Goal: Information Seeking & Learning: Compare options

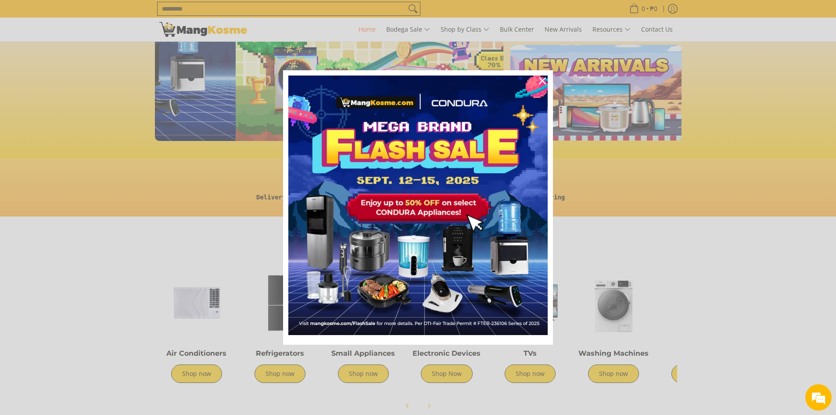
scroll to position [0, 349]
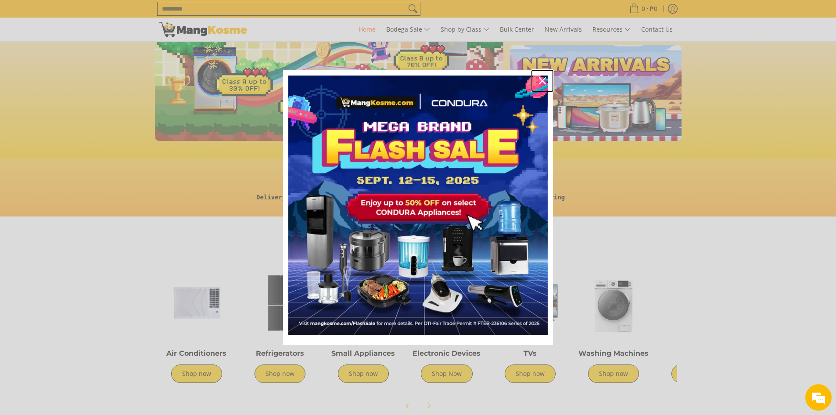
click at [544, 77] on icon "close icon" at bounding box center [542, 80] width 7 height 7
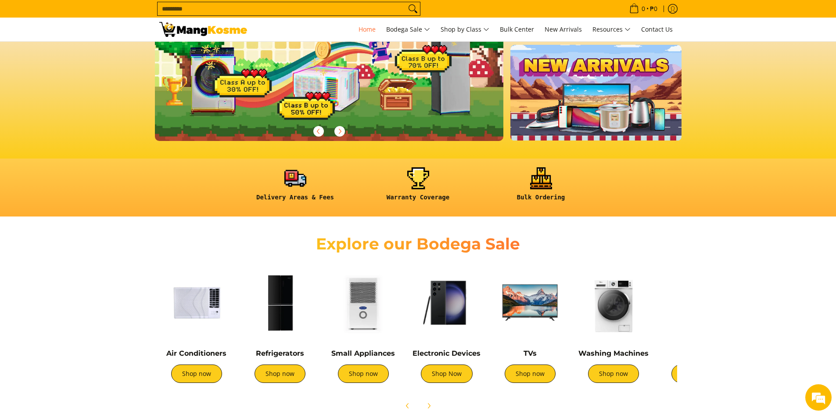
scroll to position [175, 0]
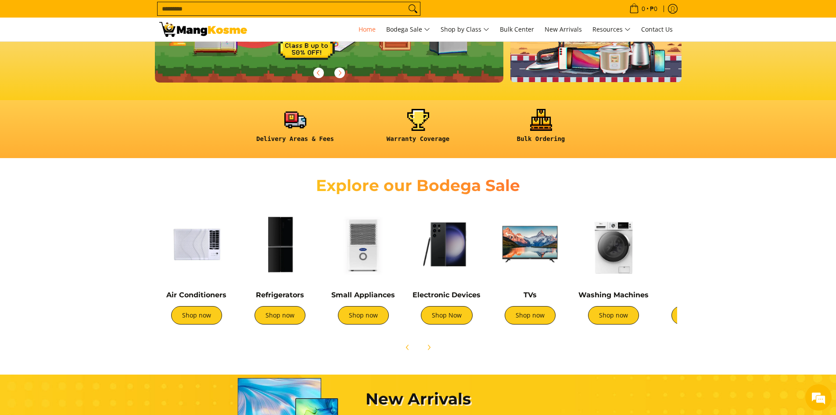
click at [295, 237] on img at bounding box center [280, 244] width 75 height 75
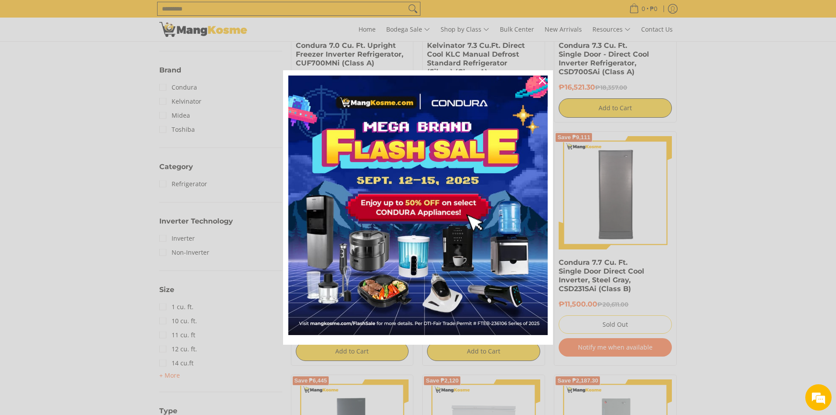
scroll to position [293, 0]
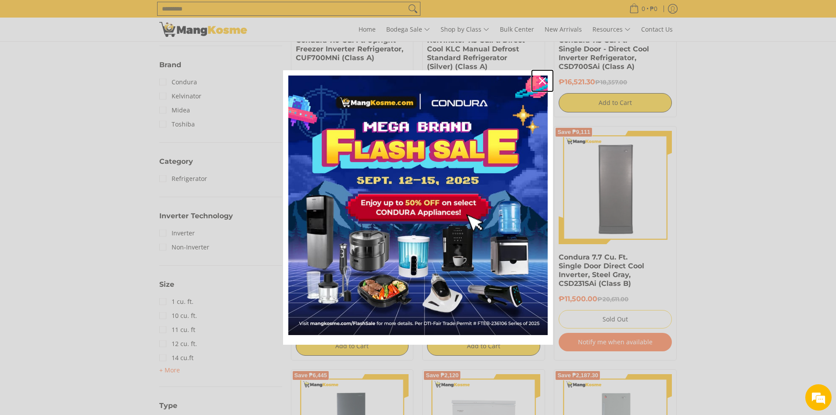
click at [540, 80] on icon "close icon" at bounding box center [542, 80] width 7 height 7
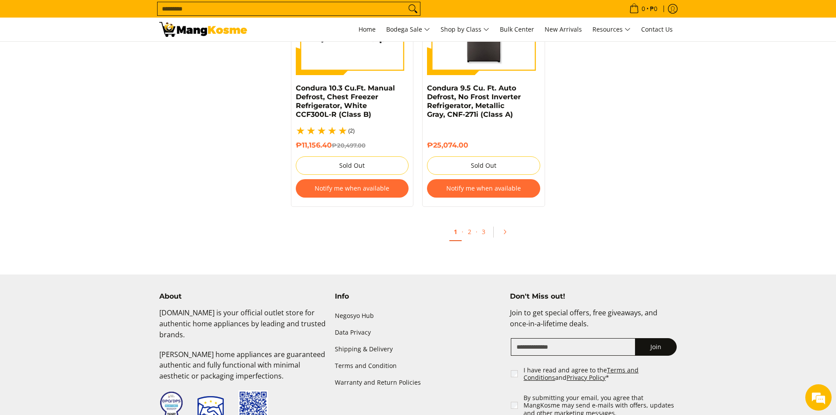
scroll to position [1930, 0]
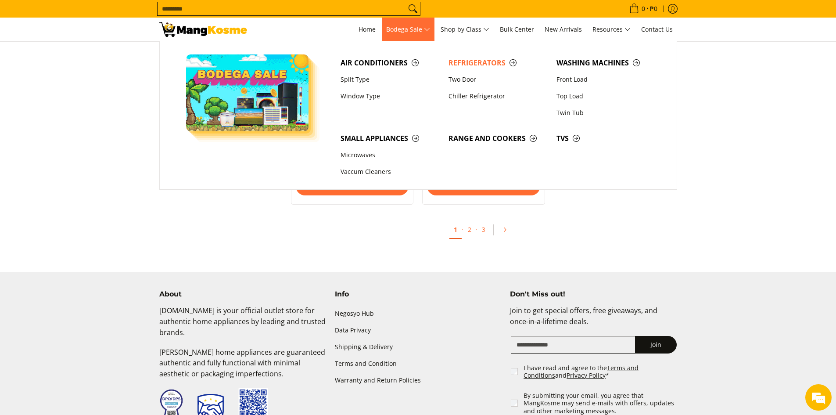
click at [415, 31] on span "Bodega Sale" at bounding box center [408, 29] width 44 height 11
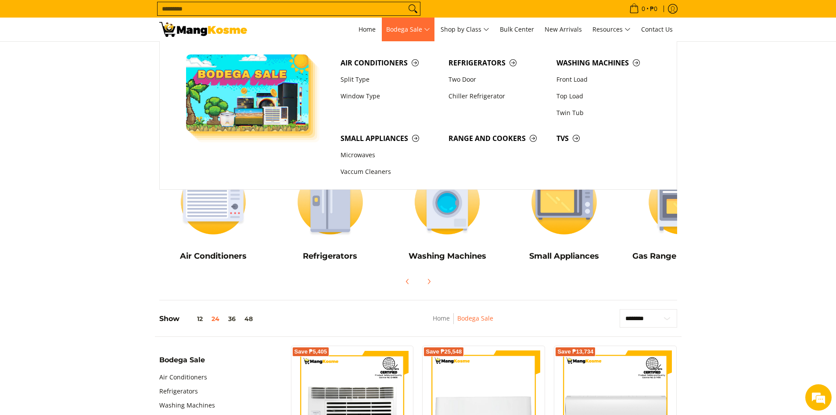
click at [415, 31] on span "Bodega Sale" at bounding box center [408, 29] width 44 height 11
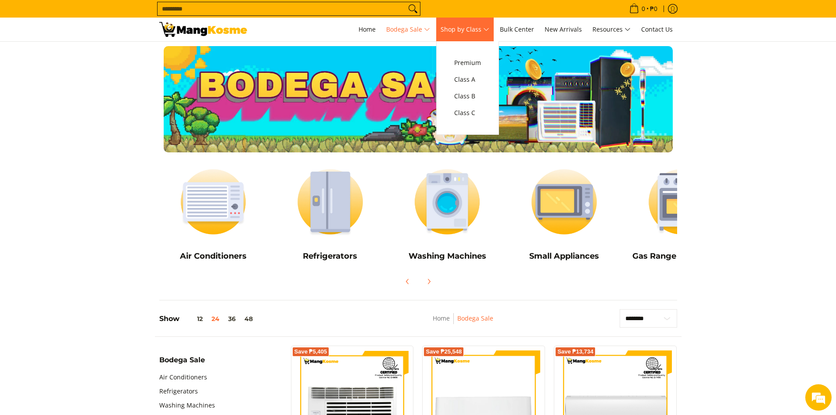
click at [467, 35] on link "Shop by Class" at bounding box center [464, 30] width 57 height 24
click at [473, 114] on span "Class C" at bounding box center [467, 112] width 27 height 11
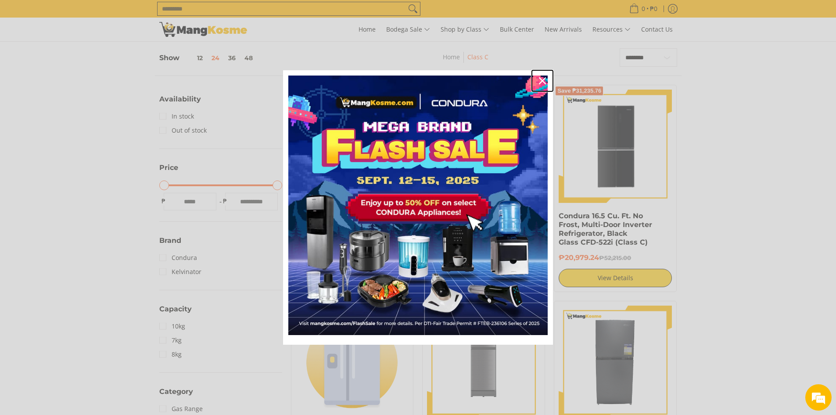
click at [543, 80] on icon "close icon" at bounding box center [542, 80] width 7 height 7
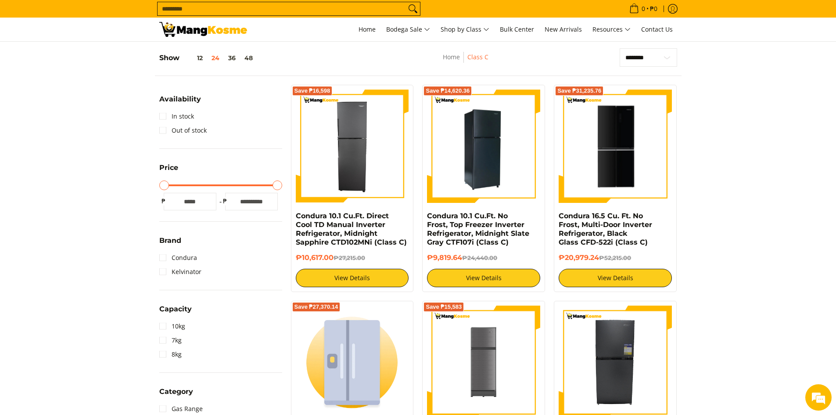
click at [461, 147] on img at bounding box center [483, 146] width 113 height 113
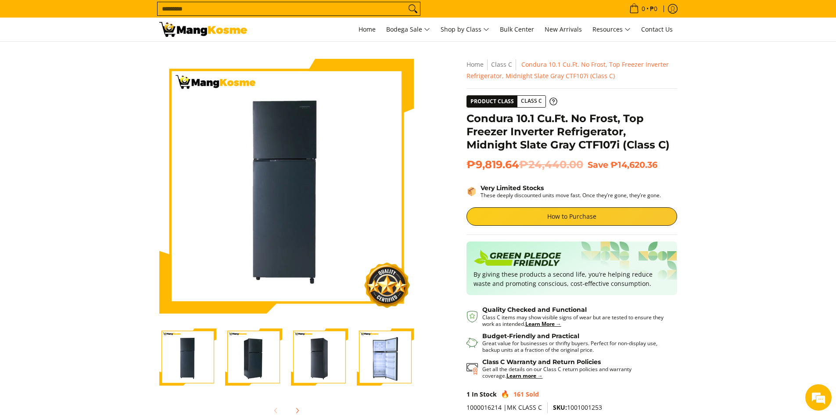
scroll to position [58, 0]
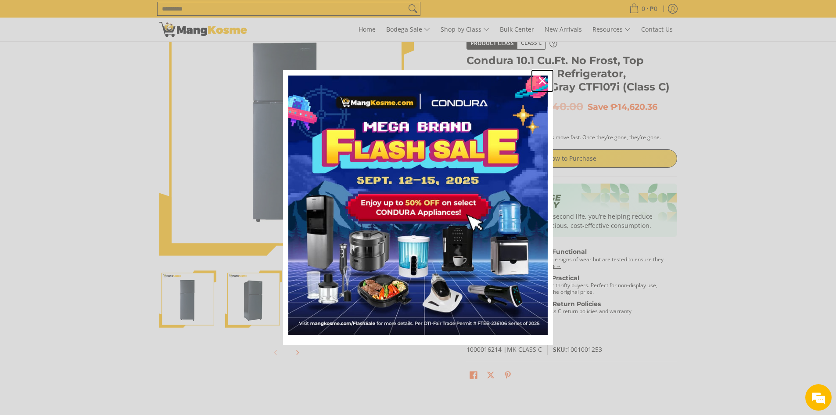
click at [539, 82] on icon "close icon" at bounding box center [542, 80] width 7 height 7
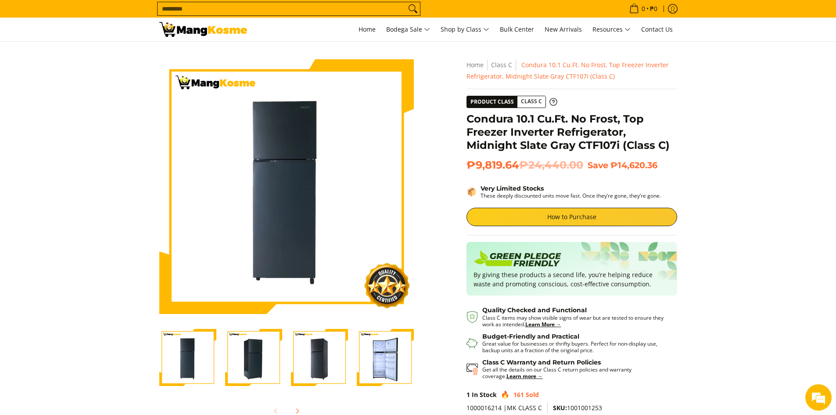
scroll to position [0, 0]
click at [387, 351] on img "Condura 10.1 Cu.Ft. No Frost, Top Freezer Inverter Refrigerator, Midnight Slate…" at bounding box center [385, 357] width 57 height 57
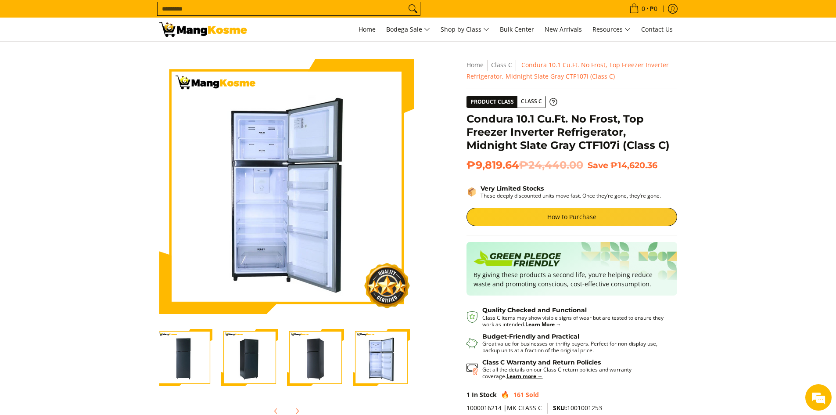
scroll to position [58, 0]
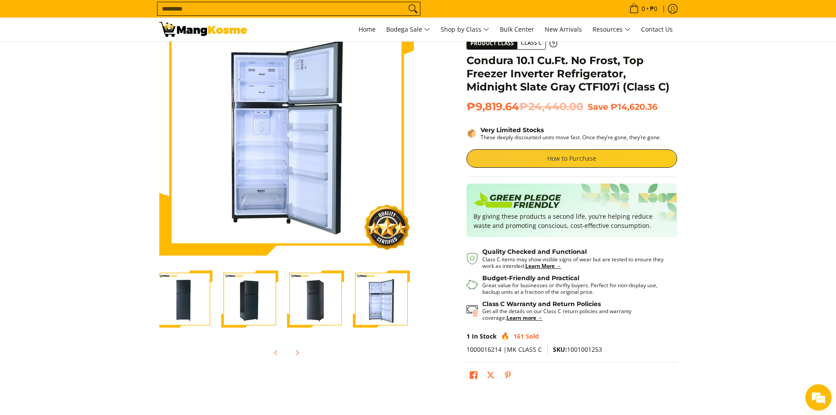
click at [584, 159] on link "How to Purchase" at bounding box center [571, 158] width 211 height 18
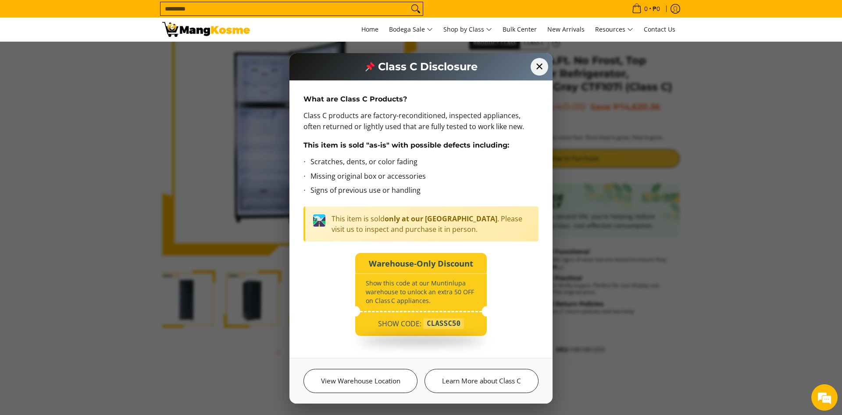
click at [447, 326] on div "CLASSC50" at bounding box center [443, 323] width 41 height 11
copy div "CLASSC50"
click at [545, 71] on span "✕" at bounding box center [539, 66] width 19 height 19
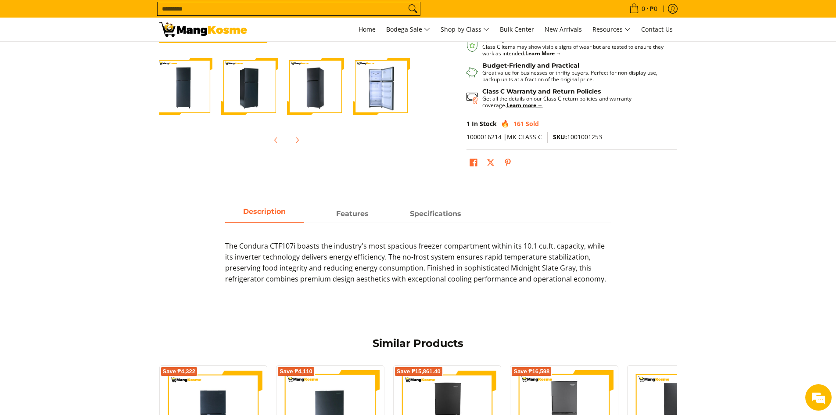
scroll to position [293, 0]
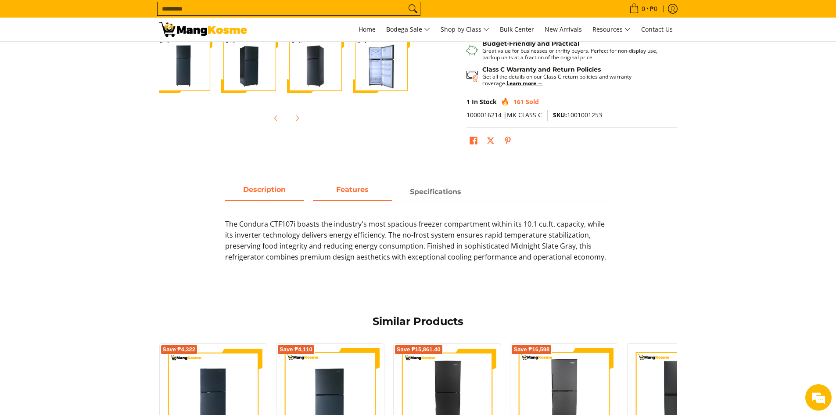
click at [344, 195] on span "Features" at bounding box center [352, 192] width 79 height 16
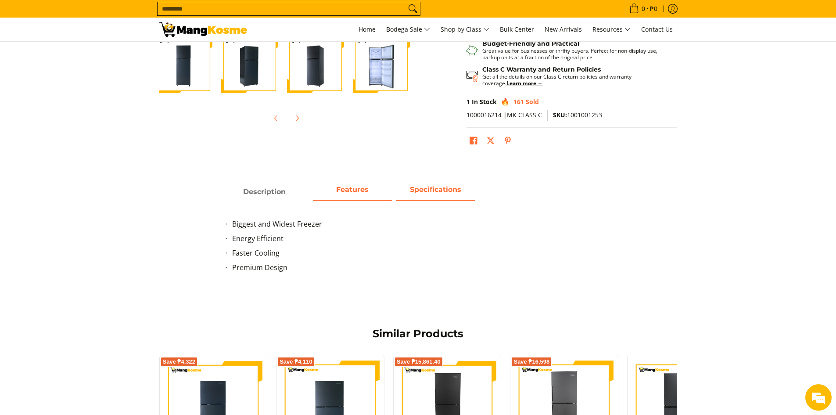
click at [432, 197] on span "Specifications" at bounding box center [435, 192] width 79 height 16
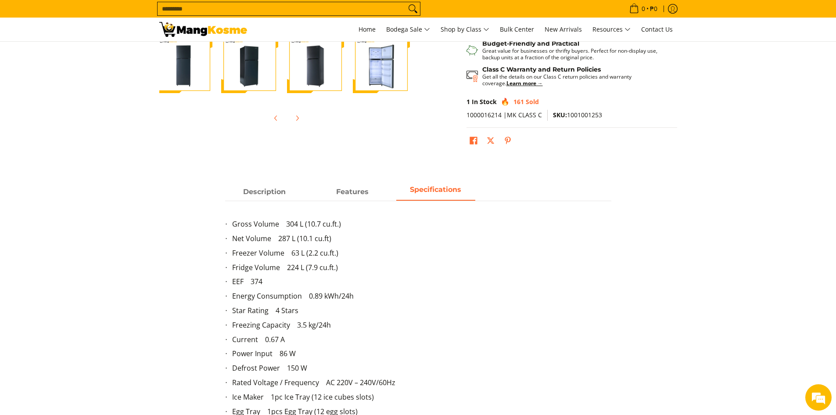
click at [299, 297] on li "Energy Consumption 0.89 kWh/24h" at bounding box center [421, 297] width 379 height 14
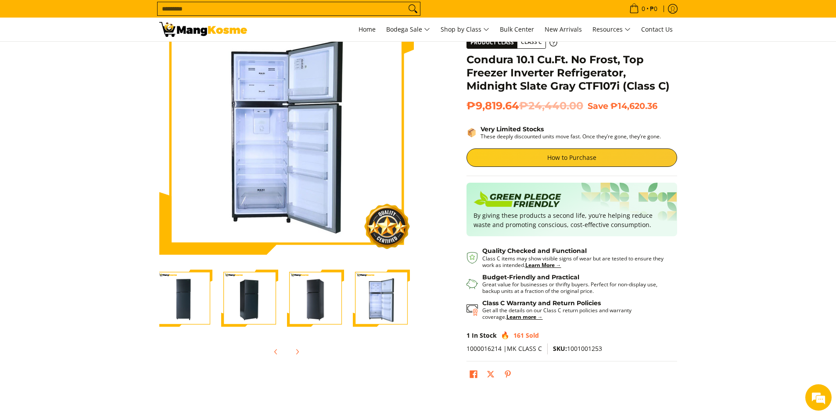
scroll to position [58, 0]
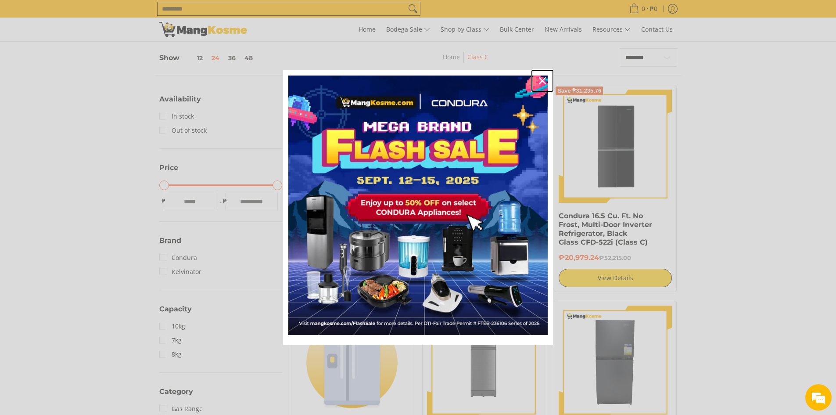
click at [541, 81] on icon "close icon" at bounding box center [542, 80] width 7 height 7
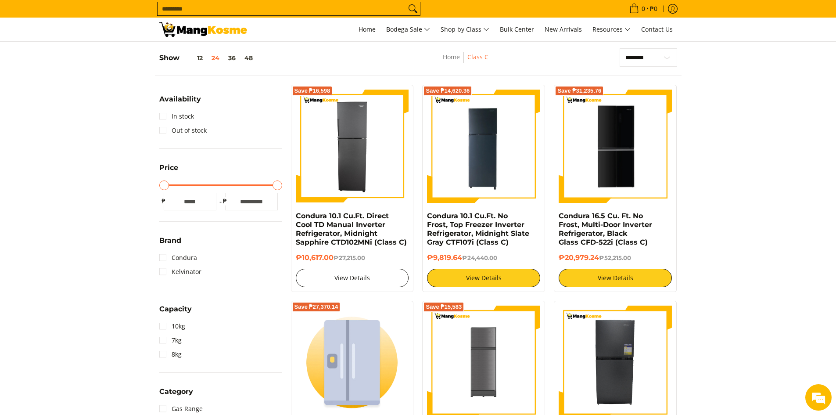
click at [398, 276] on link "View Details" at bounding box center [352, 278] width 113 height 18
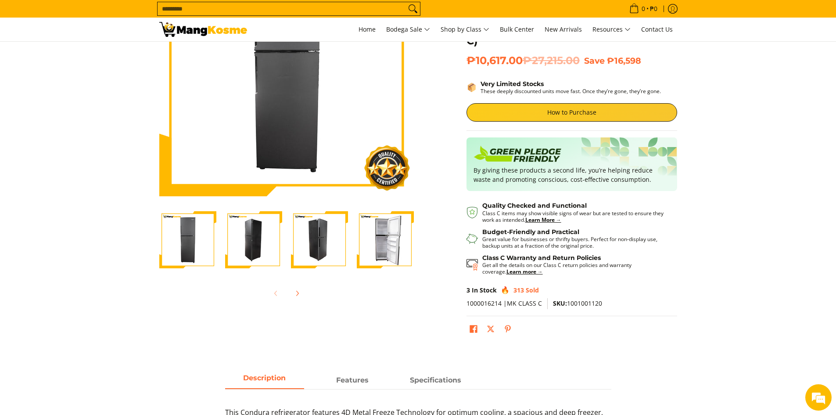
scroll to position [234, 0]
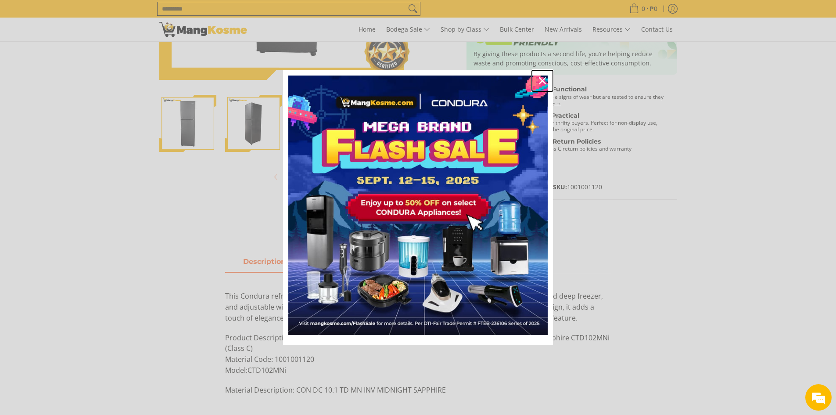
click at [545, 77] on div "Close" at bounding box center [542, 81] width 14 height 14
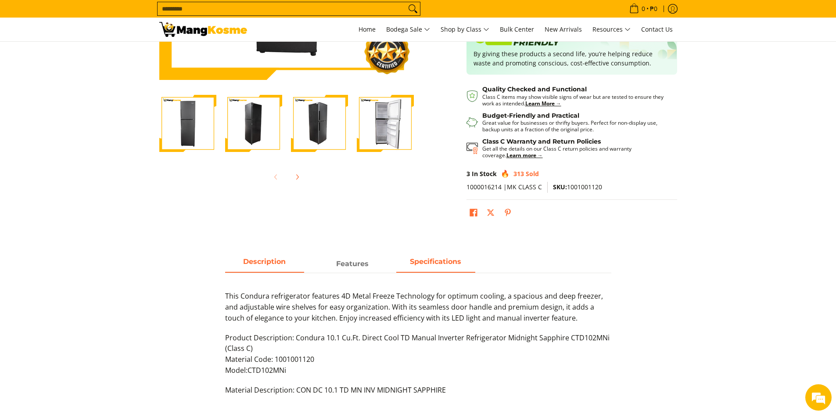
click at [439, 265] on strong "Specifications" at bounding box center [435, 261] width 51 height 8
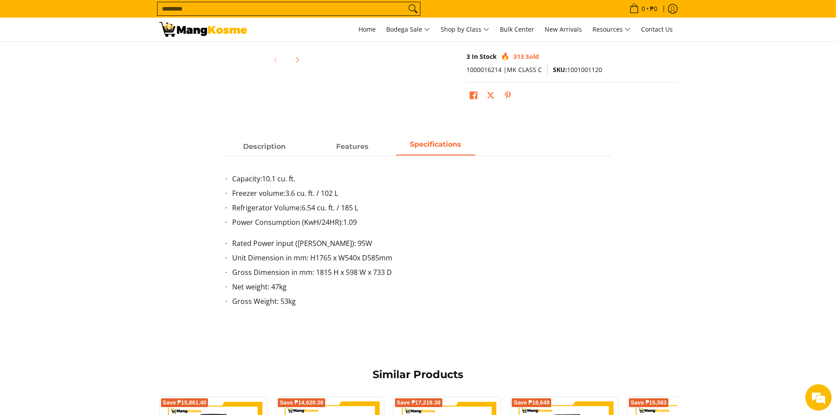
scroll to position [0, 0]
click at [347, 227] on li "Power Consumption (KwH/24HR): 1.09" at bounding box center [421, 224] width 379 height 14
click at [345, 224] on span "1.09" at bounding box center [350, 222] width 14 height 10
drag, startPoint x: 345, startPoint y: 224, endPoint x: 341, endPoint y: 230, distance: 7.3
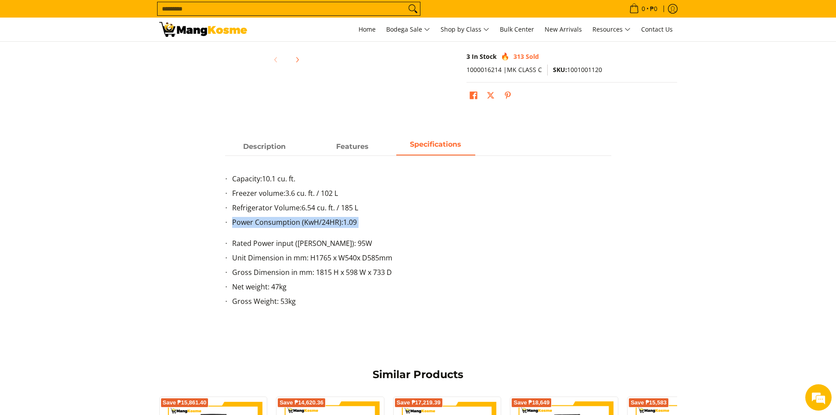
click at [344, 224] on span "1.09" at bounding box center [350, 222] width 14 height 10
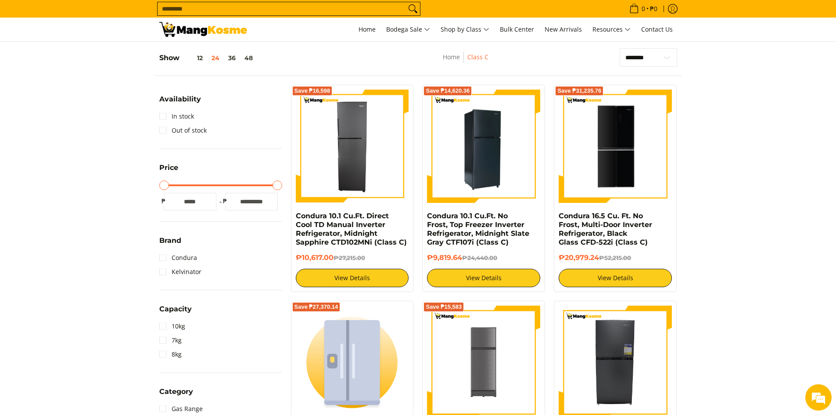
click at [491, 160] on img at bounding box center [483, 146] width 113 height 113
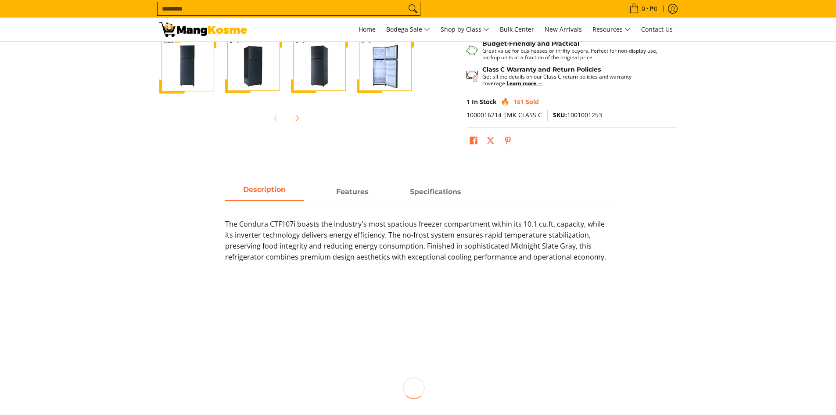
scroll to position [293, 0]
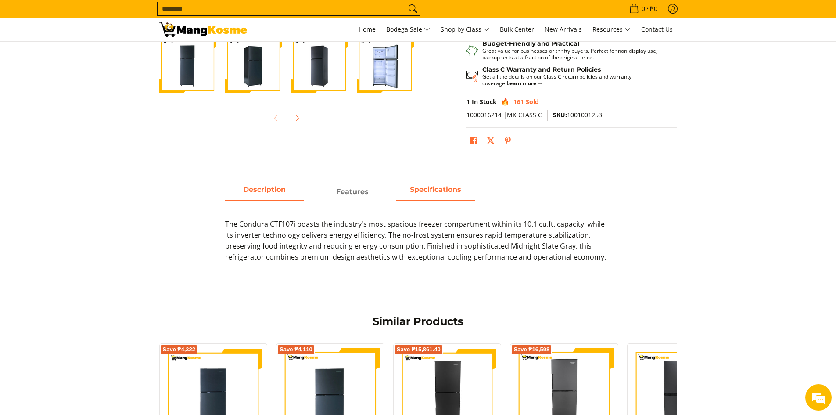
click at [434, 195] on span "Specifications" at bounding box center [435, 192] width 79 height 16
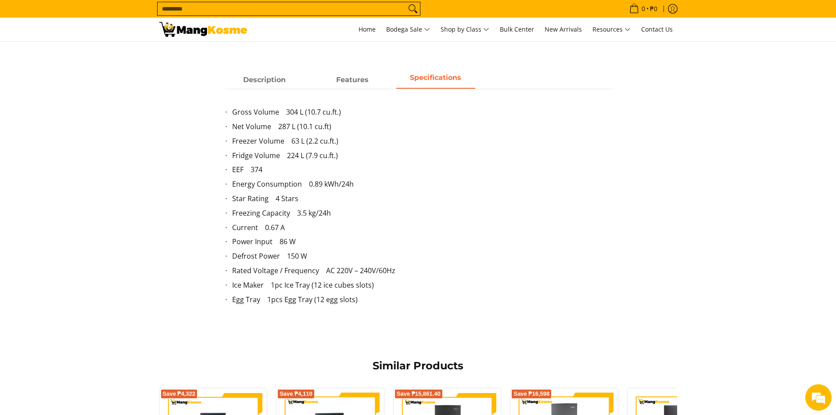
scroll to position [409, 0]
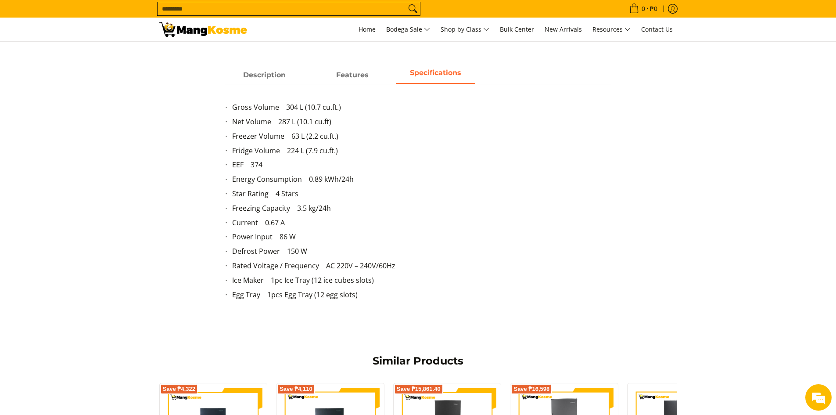
click at [296, 182] on li "Energy Consumption 0.89 kWh/24h" at bounding box center [421, 181] width 379 height 14
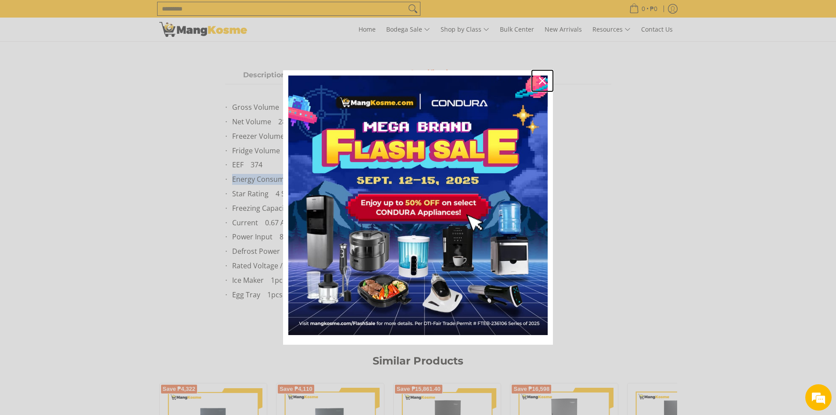
click at [541, 81] on icon "close icon" at bounding box center [542, 80] width 7 height 7
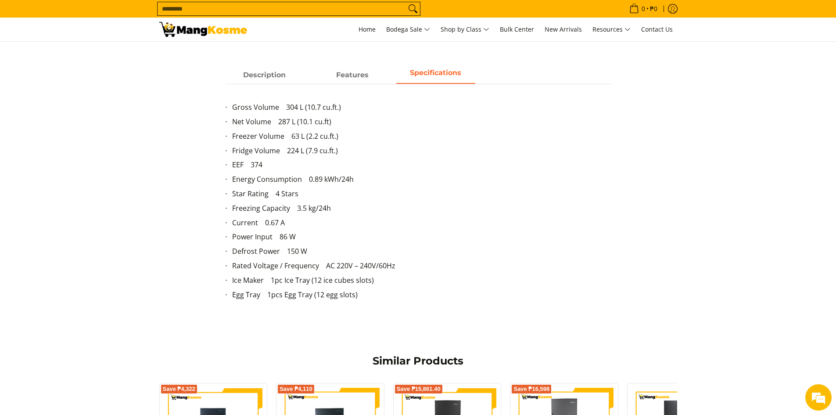
click at [259, 238] on li "Power Input 86 W" at bounding box center [421, 238] width 379 height 14
click at [289, 235] on li "Power Input 86 W" at bounding box center [421, 238] width 379 height 14
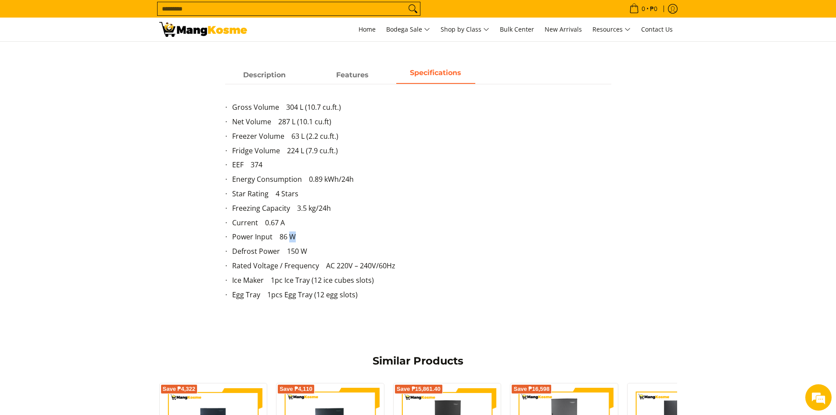
click at [289, 235] on li "Power Input 86 W" at bounding box center [421, 238] width 379 height 14
click at [296, 176] on li "Energy Consumption 0.89 kWh/24h" at bounding box center [421, 181] width 379 height 14
click at [299, 177] on li "Energy Consumption 0.89 kWh/24h" at bounding box center [421, 181] width 379 height 14
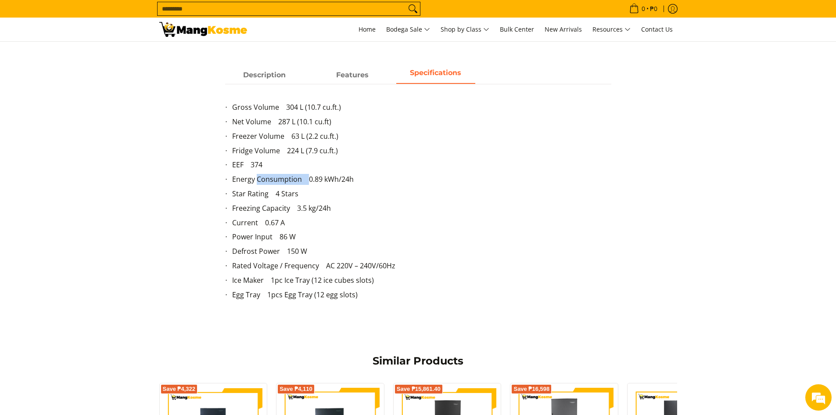
click at [299, 177] on li "Energy Consumption 0.89 kWh/24h" at bounding box center [421, 181] width 379 height 14
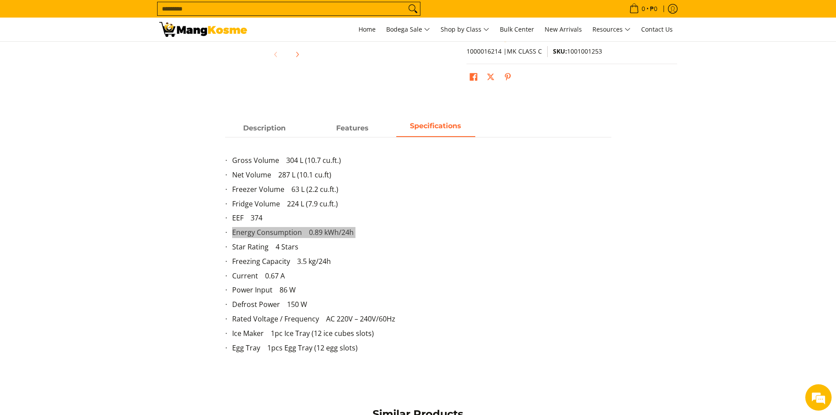
scroll to position [409, 0]
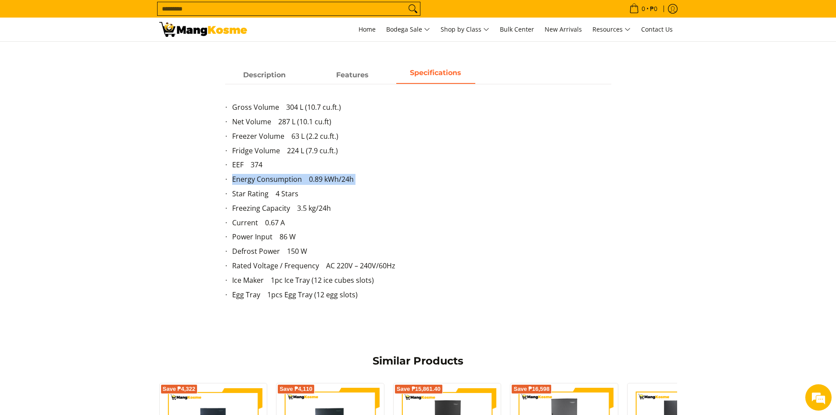
click at [345, 179] on li "Energy Consumption 0.89 kWh/24h" at bounding box center [421, 181] width 379 height 14
click at [345, 178] on li "Energy Consumption 0.89 kWh/24h" at bounding box center [421, 181] width 379 height 14
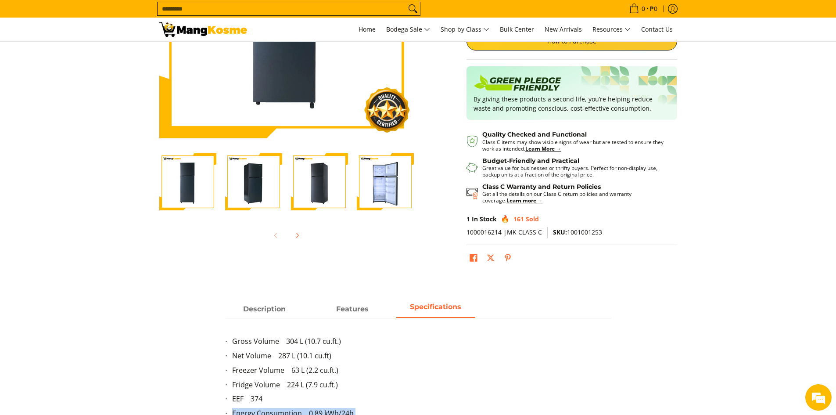
scroll to position [0, 0]
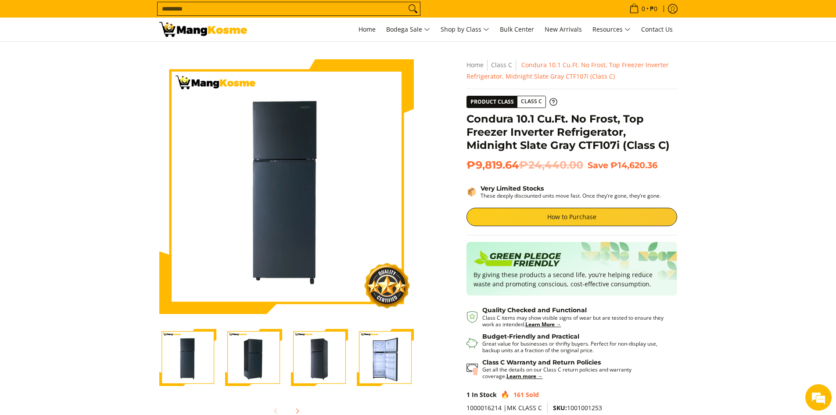
click at [367, 357] on img "Condura 10.1 Cu.Ft. No Frost, Top Freezer Inverter Refrigerator, Midnight Slate…" at bounding box center [385, 357] width 57 height 57
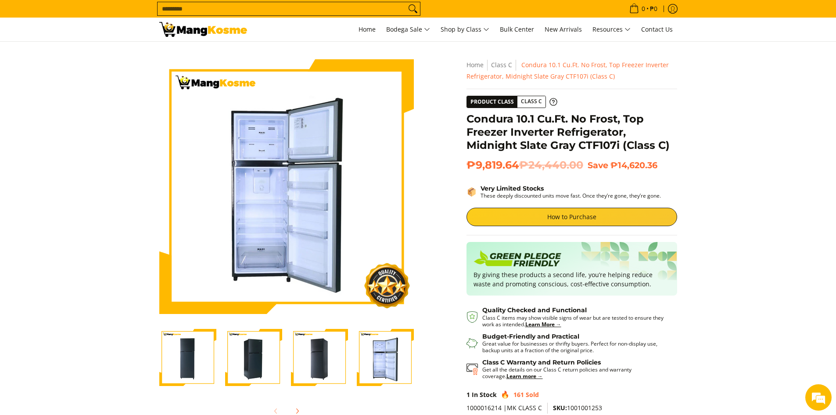
click at [304, 362] on img "Condura 10.1 Cu.Ft. No Frost, Top Freezer Inverter Refrigerator, Midnight Slate…" at bounding box center [319, 357] width 57 height 57
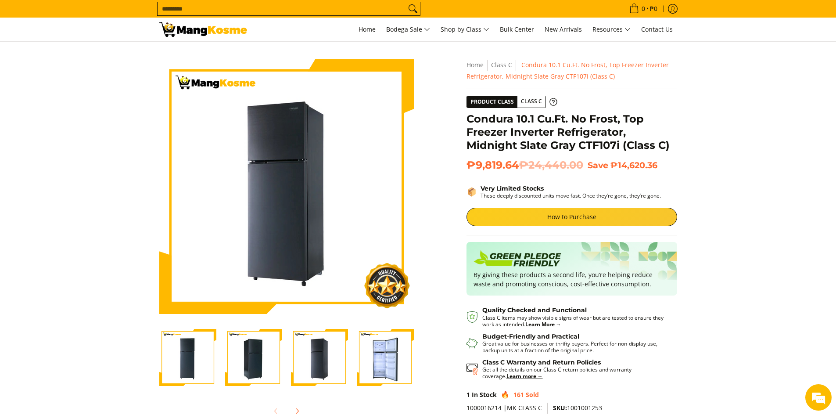
click at [252, 363] on img "Condura 10.1 Cu.Ft. No Frost, Top Freezer Inverter Refrigerator, Midnight Slate…" at bounding box center [253, 357] width 57 height 57
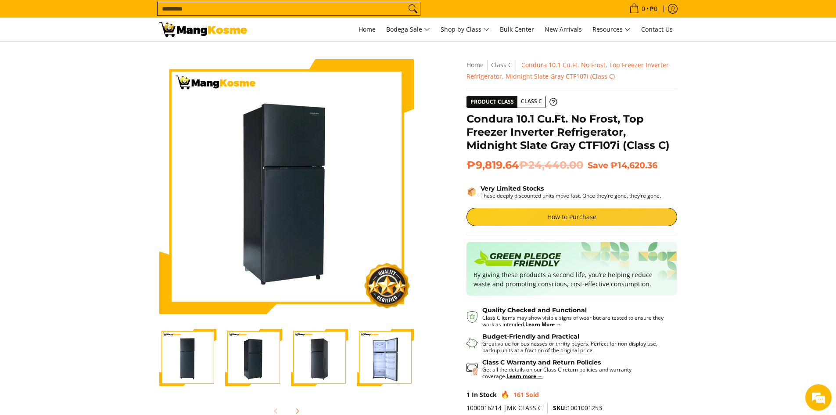
click at [219, 361] on div at bounding box center [188, 357] width 66 height 68
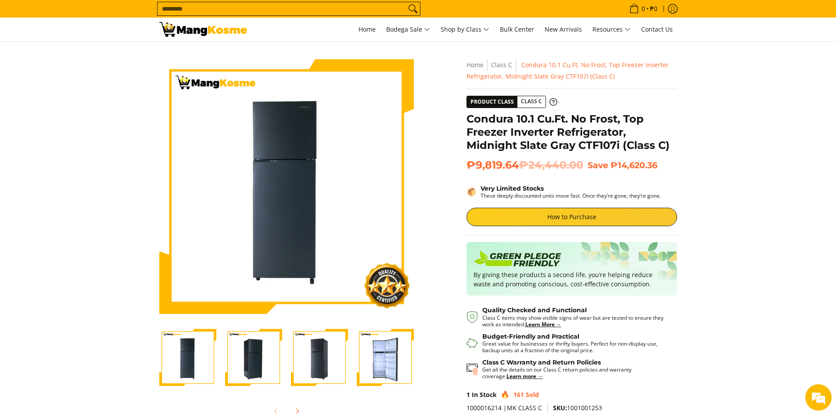
click at [185, 364] on img "Condura 10.1 Cu.Ft. No Frost, Top Freezer Inverter Refrigerator, Midnight Slate…" at bounding box center [187, 357] width 57 height 57
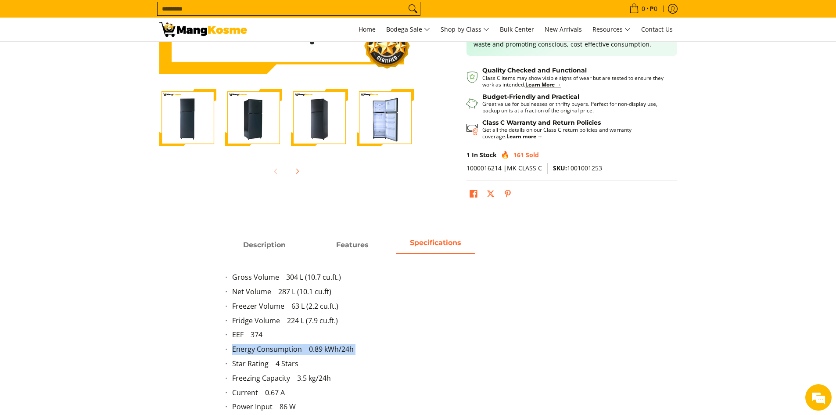
scroll to position [234, 0]
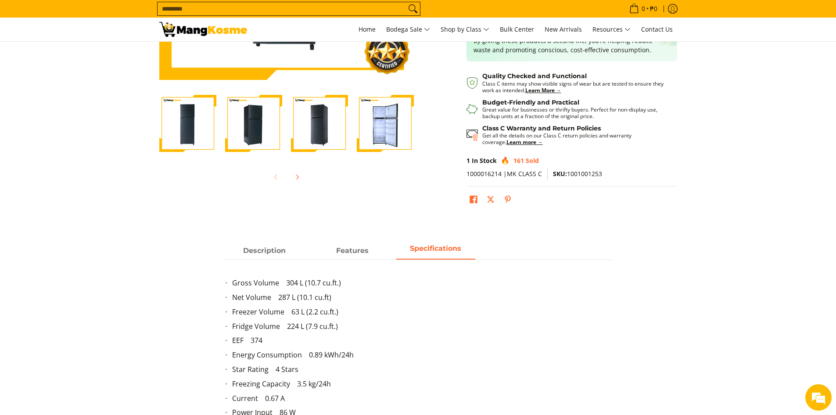
click at [498, 172] on span "1000016214 |MK CLASS C" at bounding box center [503, 173] width 75 height 8
click at [526, 161] on span "Sold" at bounding box center [532, 160] width 13 height 8
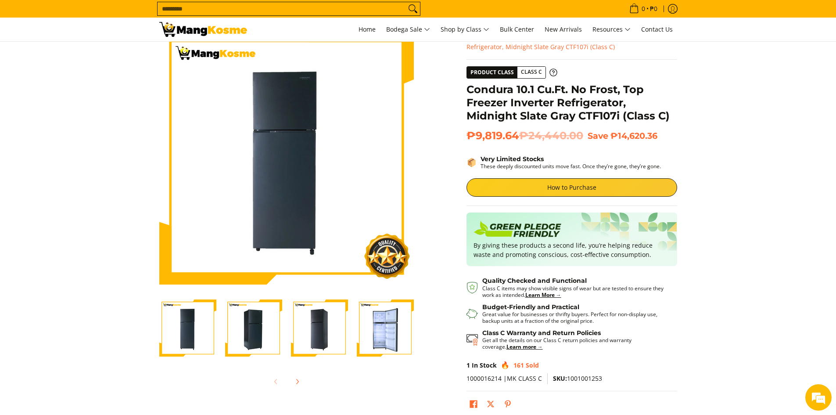
scroll to position [0, 0]
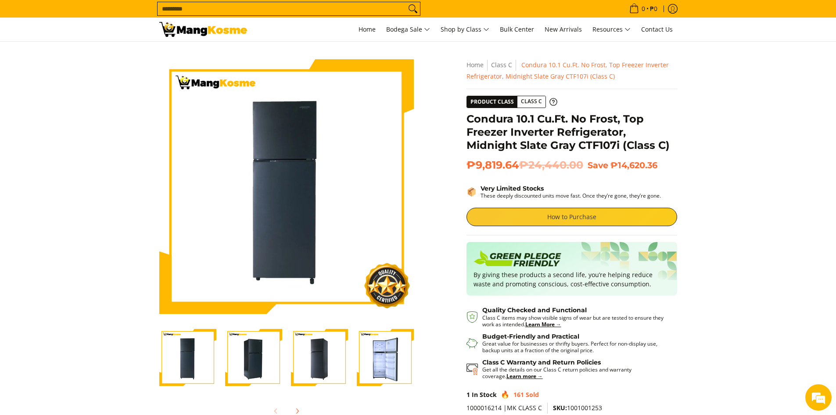
click at [526, 220] on link "How to Purchase" at bounding box center [571, 217] width 211 height 18
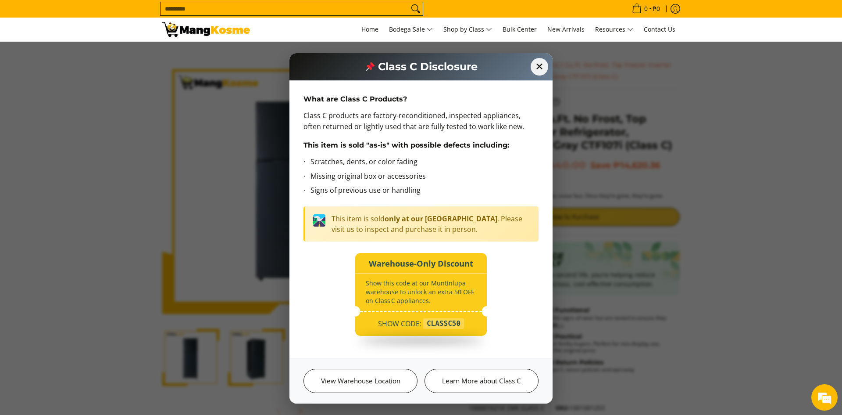
click at [444, 323] on div "CLASSC50" at bounding box center [443, 323] width 41 height 11
click at [534, 67] on span "✕" at bounding box center [540, 67] width 18 height 18
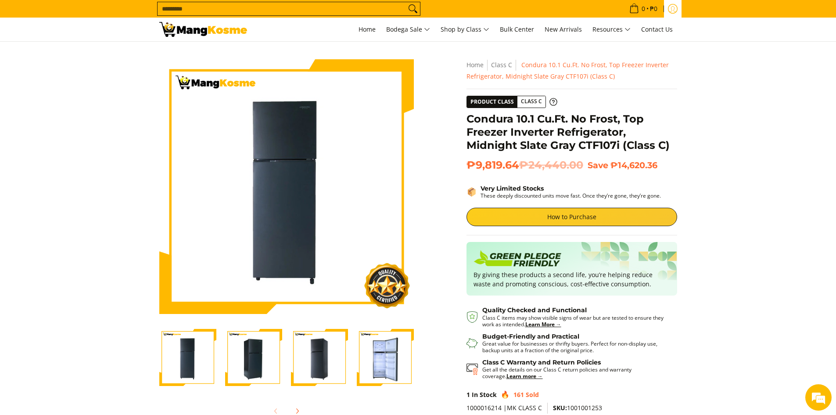
click at [673, 7] on icon "Log in" at bounding box center [673, 9] width 10 height 10
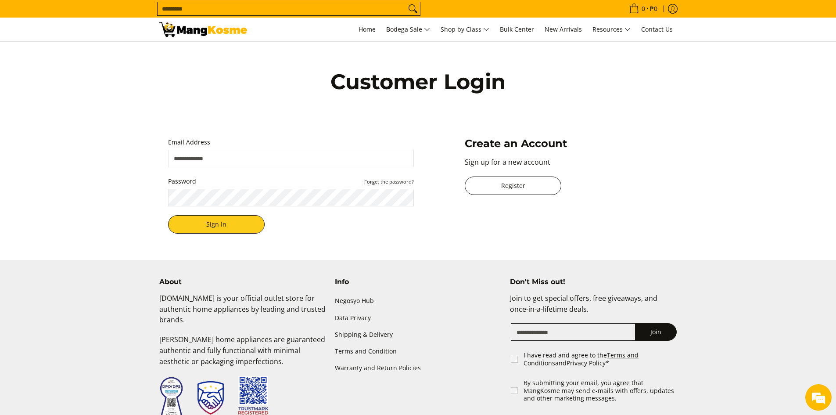
click at [504, 177] on link "Register" at bounding box center [513, 185] width 97 height 18
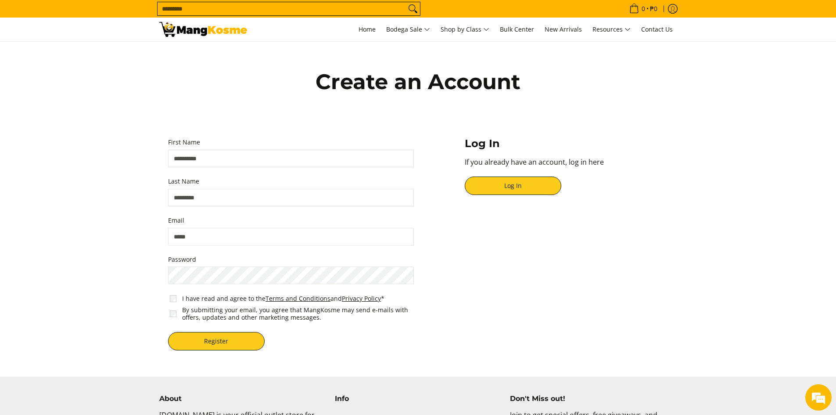
click at [236, 148] on span "First Name" at bounding box center [291, 152] width 246 height 30
click at [247, 157] on input "First Name" at bounding box center [291, 159] width 246 height 18
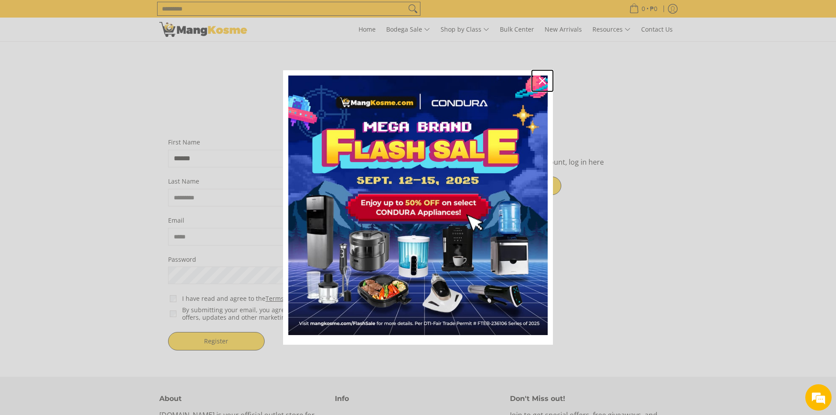
click at [539, 79] on icon "close icon" at bounding box center [542, 80] width 7 height 7
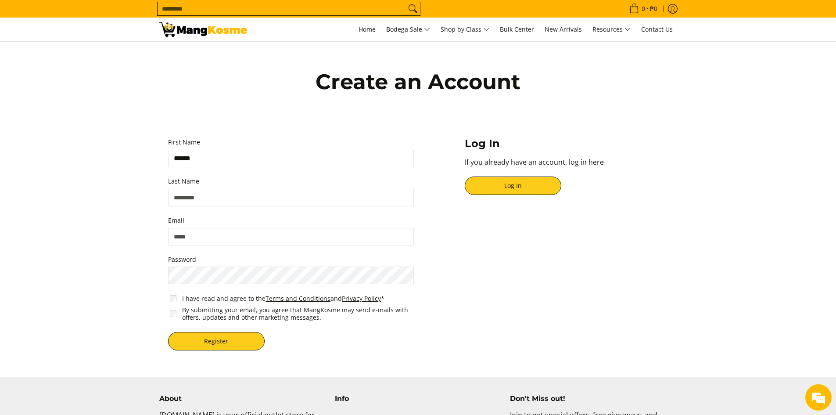
click at [229, 154] on input "******" at bounding box center [291, 159] width 246 height 18
type input "**********"
click at [234, 197] on input "Last Name" at bounding box center [291, 198] width 246 height 18
type input "*****"
click at [267, 233] on input "Email" at bounding box center [291, 237] width 246 height 18
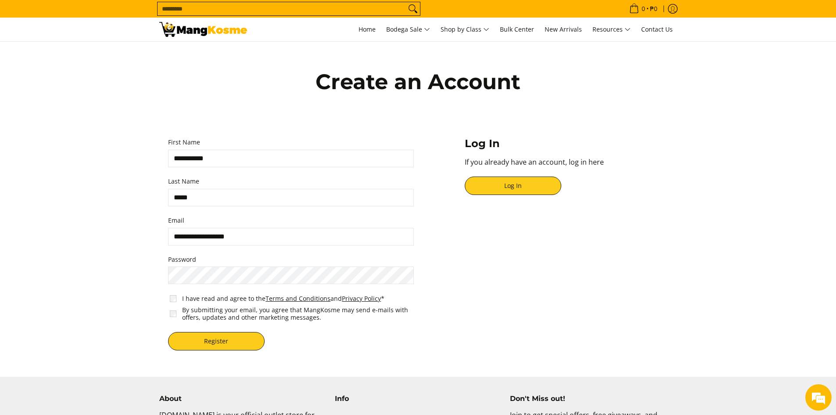
type input "**********"
click at [168, 297] on span "I have read and agree to the Terms and Conditions and Privacy Policy *" at bounding box center [292, 298] width 249 height 11
click at [171, 317] on span "By submitting your email, you agree that MangKosme may send e-mails with offers…" at bounding box center [292, 313] width 249 height 19
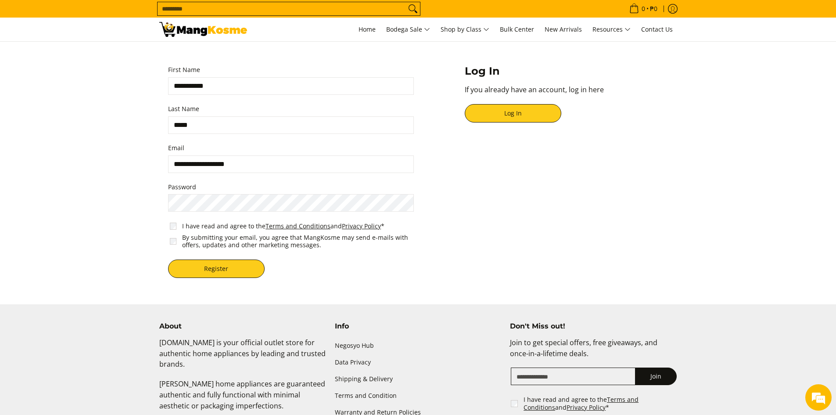
scroll to position [117, 0]
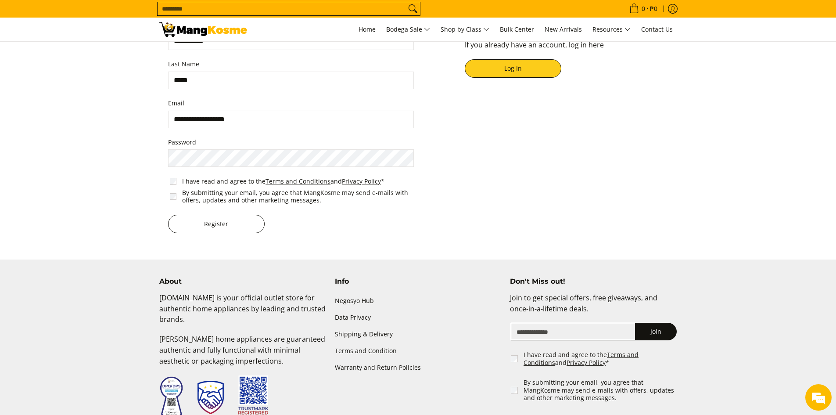
click at [199, 215] on button "Register" at bounding box center [216, 224] width 97 height 18
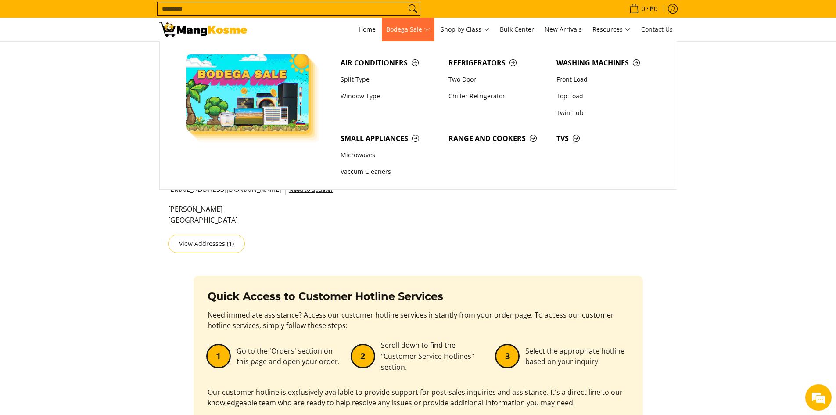
click at [419, 29] on span "Bodega Sale" at bounding box center [408, 29] width 44 height 11
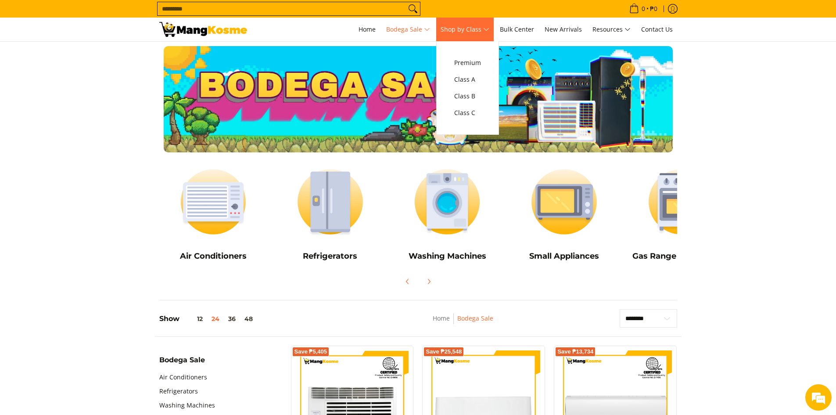
drag, startPoint x: 456, startPoint y: 29, endPoint x: 471, endPoint y: 116, distance: 88.7
click at [456, 29] on span "Shop by Class" at bounding box center [465, 29] width 49 height 11
click at [471, 115] on span "Class C" at bounding box center [467, 112] width 27 height 11
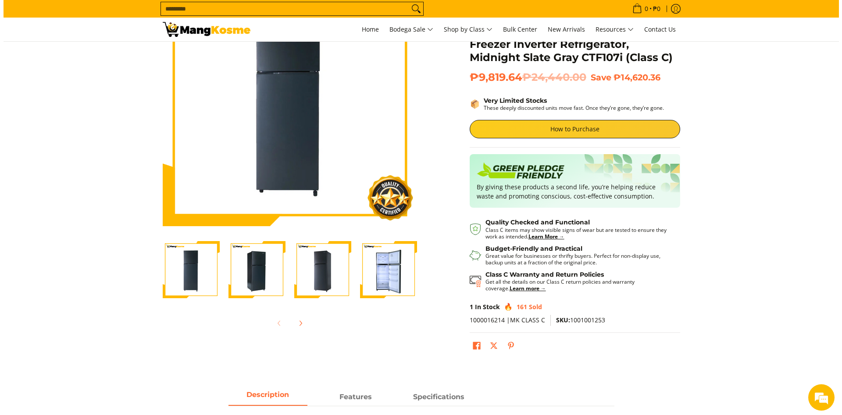
scroll to position [68, 0]
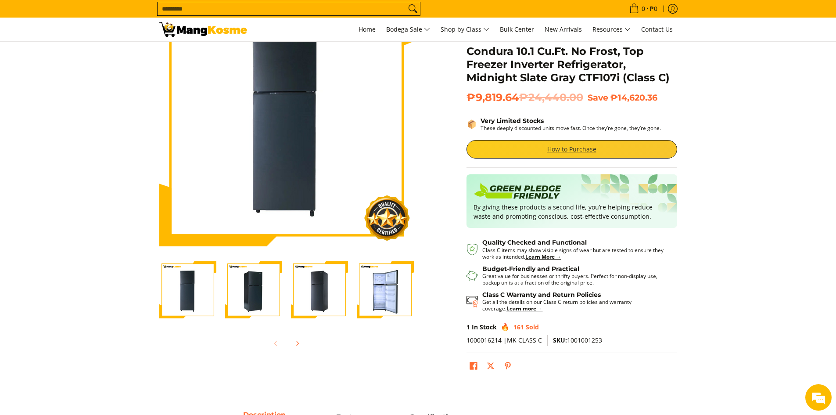
click at [612, 154] on link "How to Purchase" at bounding box center [571, 149] width 211 height 18
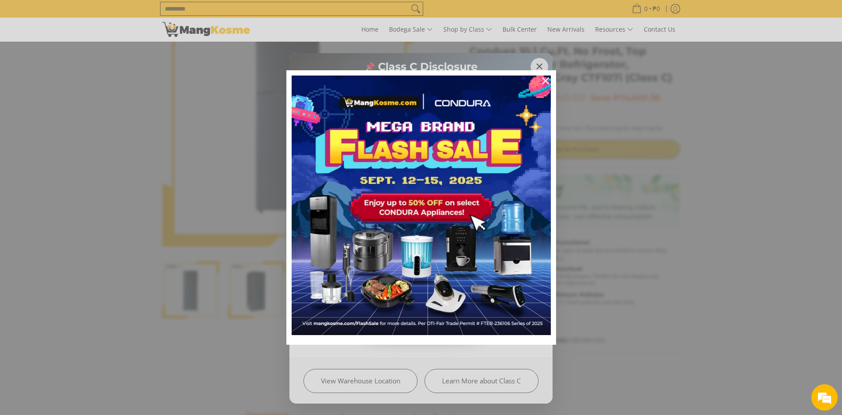
click at [396, 379] on div "Marketing offer form" at bounding box center [421, 207] width 842 height 415
drag, startPoint x: 548, startPoint y: 78, endPoint x: 516, endPoint y: 253, distance: 178.0
click at [548, 79] on icon "close icon" at bounding box center [545, 80] width 7 height 7
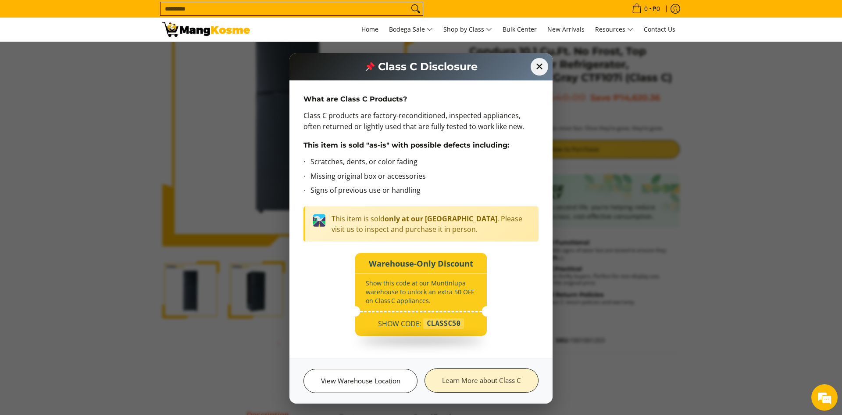
click at [509, 383] on link "Learn More about Class C" at bounding box center [482, 380] width 114 height 24
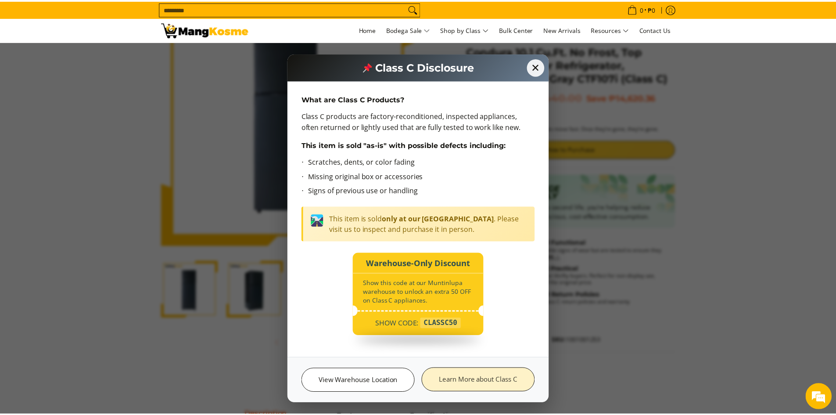
scroll to position [0, 0]
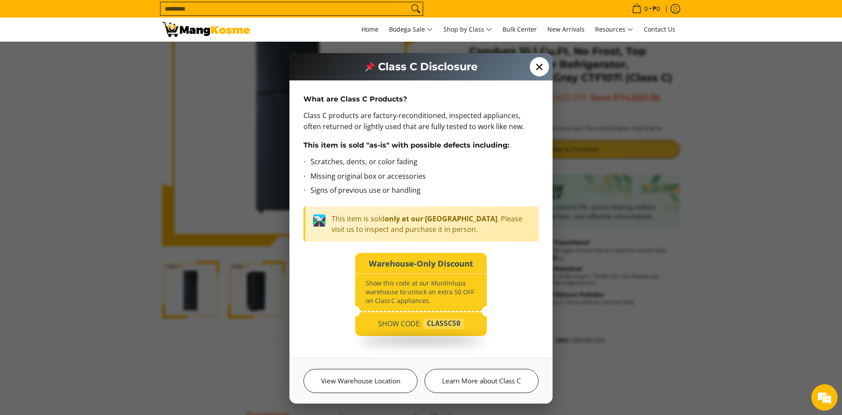
click at [541, 68] on span "✕" at bounding box center [539, 66] width 19 height 19
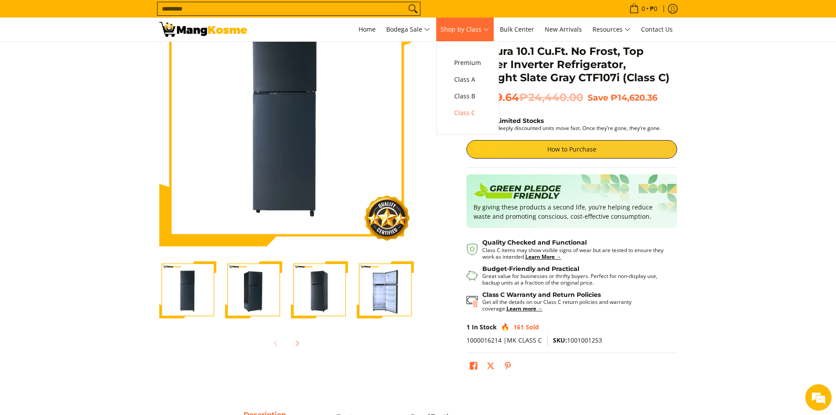
click at [466, 30] on span "Shop by Class" at bounding box center [465, 29] width 49 height 11
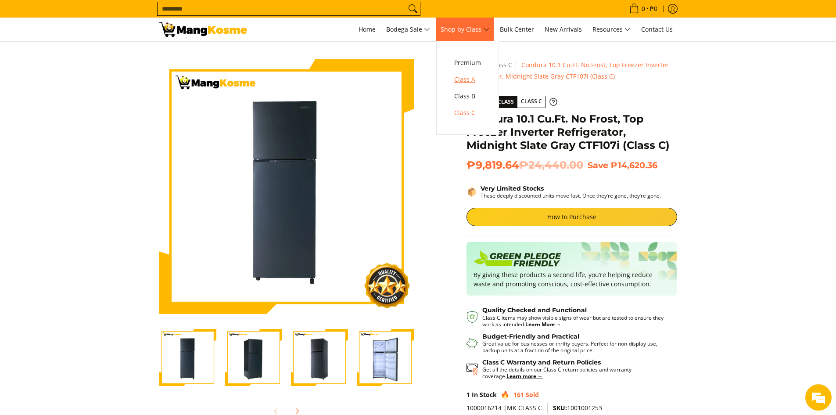
click at [479, 79] on span "Class A" at bounding box center [467, 79] width 27 height 11
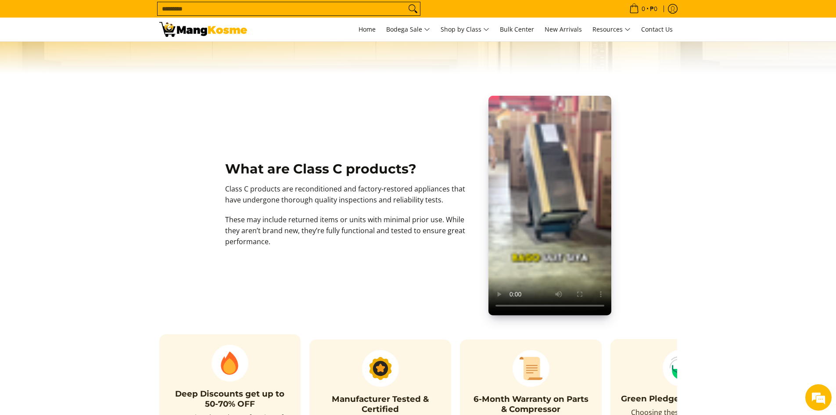
scroll to position [175, 0]
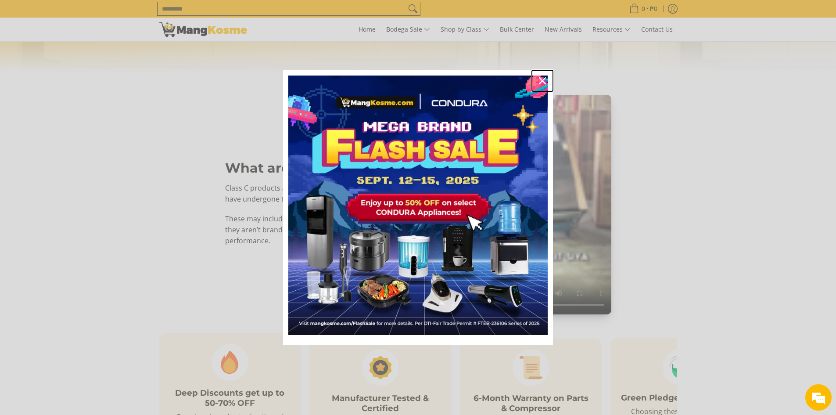
click at [542, 83] on icon "close icon" at bounding box center [542, 80] width 7 height 7
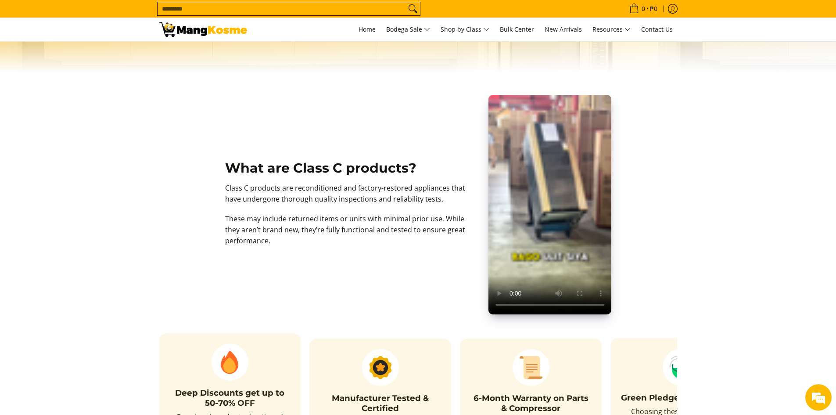
scroll to position [0, 0]
click at [247, 206] on p "Class C products are reconditioned and factory-restored appliances that have un…" at bounding box center [352, 198] width 254 height 31
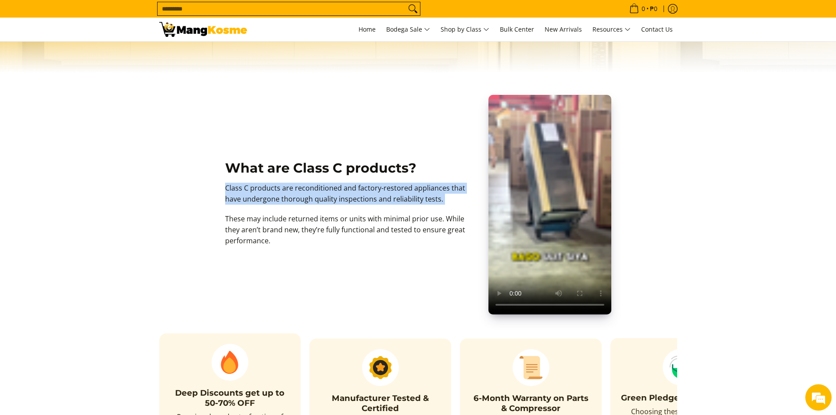
click at [247, 206] on p "Class C products are reconditioned and factory-restored appliances that have un…" at bounding box center [352, 198] width 254 height 31
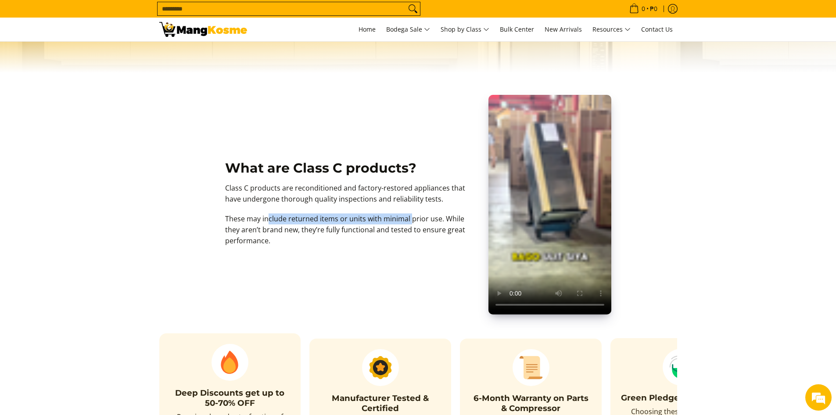
drag, startPoint x: 265, startPoint y: 221, endPoint x: 453, endPoint y: 222, distance: 187.8
click at [404, 225] on p "These may include returned items or units with minimal prior use. While they ar…" at bounding box center [352, 233] width 254 height 41
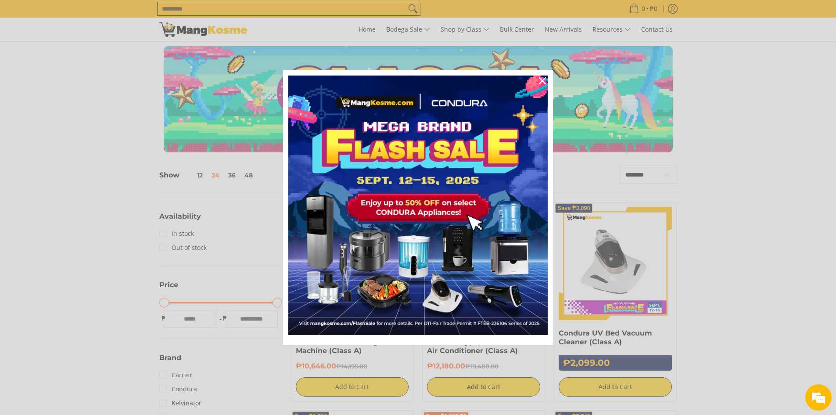
scroll to position [234, 0]
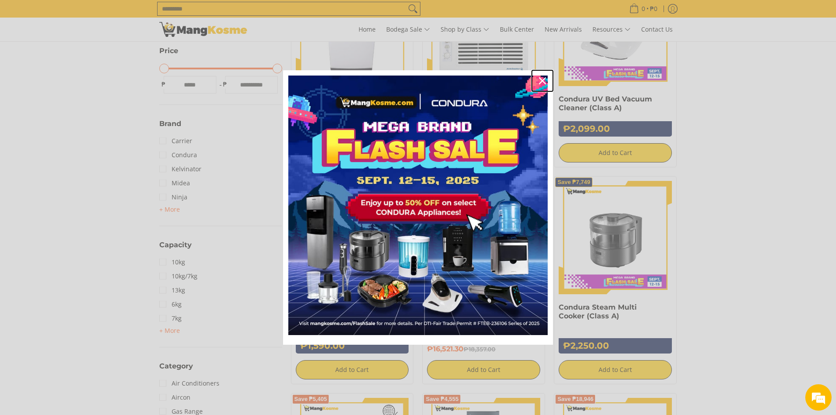
click at [542, 82] on icon "close icon" at bounding box center [542, 80] width 7 height 7
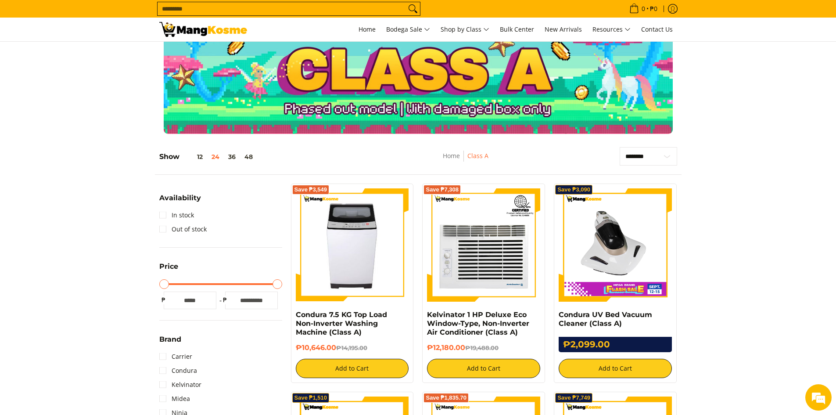
scroll to position [0, 0]
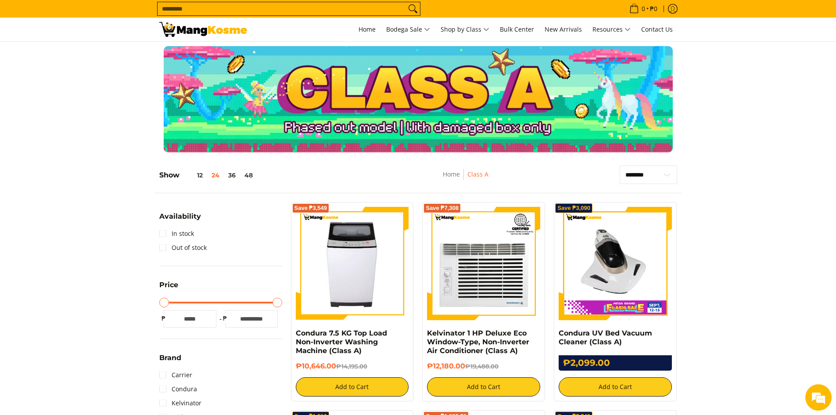
click at [278, 8] on input "Search..." at bounding box center [282, 8] width 248 height 13
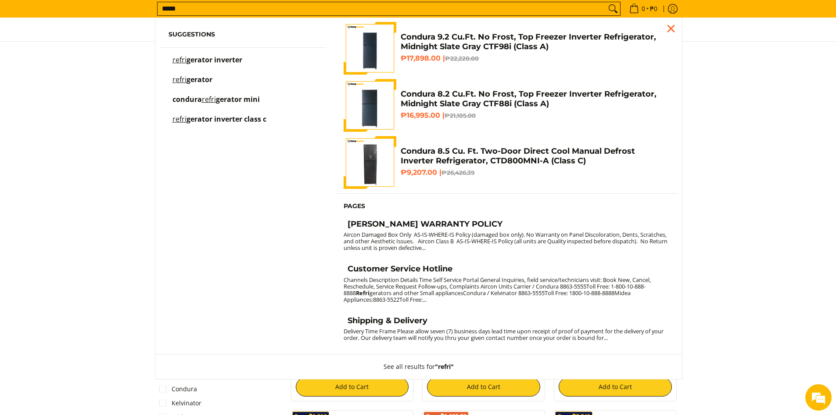
type input "*****"
click at [258, 61] on link "refri gerator inverter" at bounding box center [242, 64] width 149 height 15
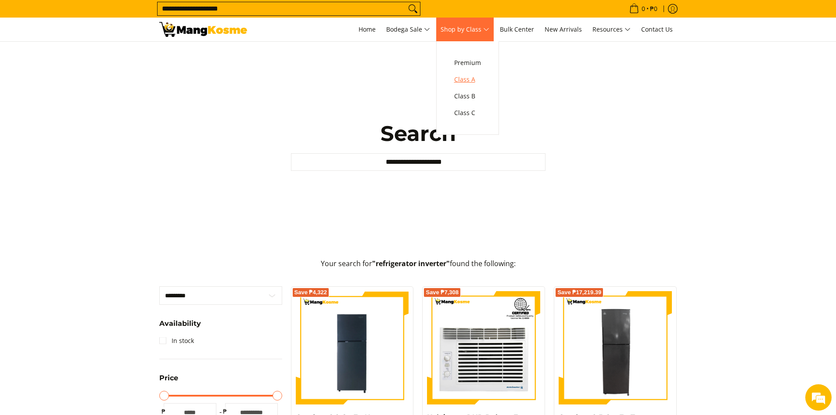
click at [473, 84] on span "Class A" at bounding box center [467, 79] width 27 height 11
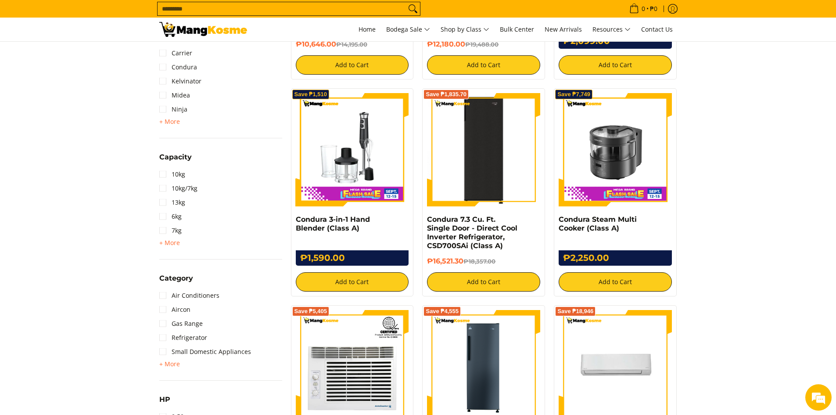
scroll to position [351, 0]
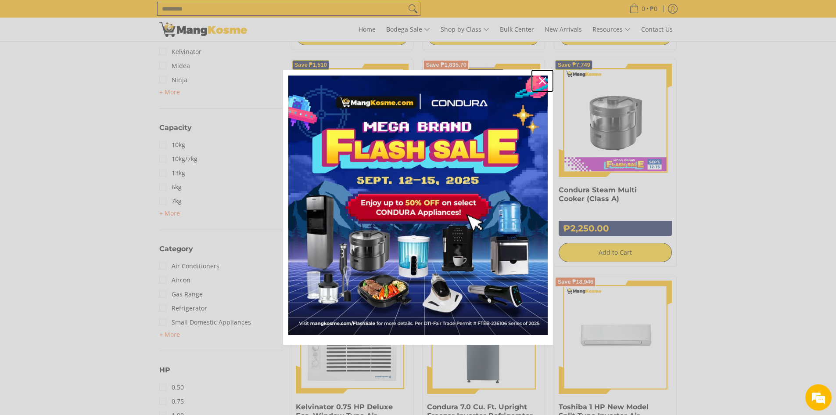
click at [536, 82] on div "Close" at bounding box center [542, 81] width 14 height 14
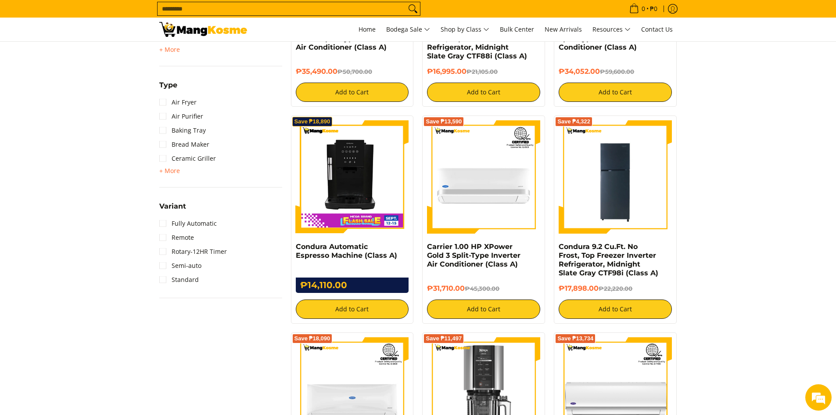
scroll to position [760, 0]
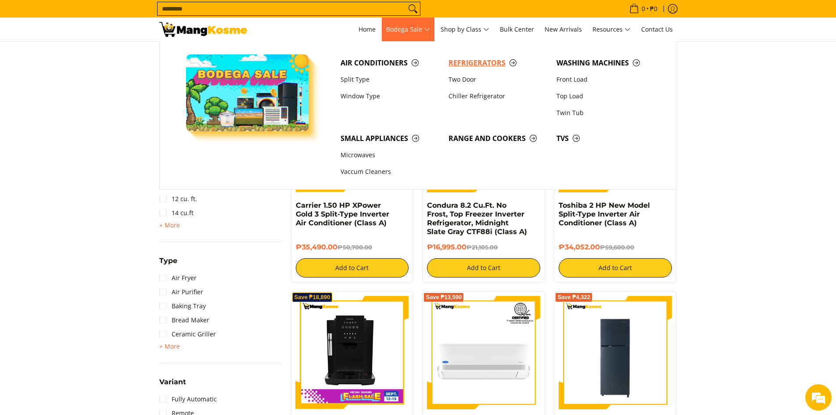
click at [505, 62] on span "Refrigerators" at bounding box center [497, 62] width 99 height 11
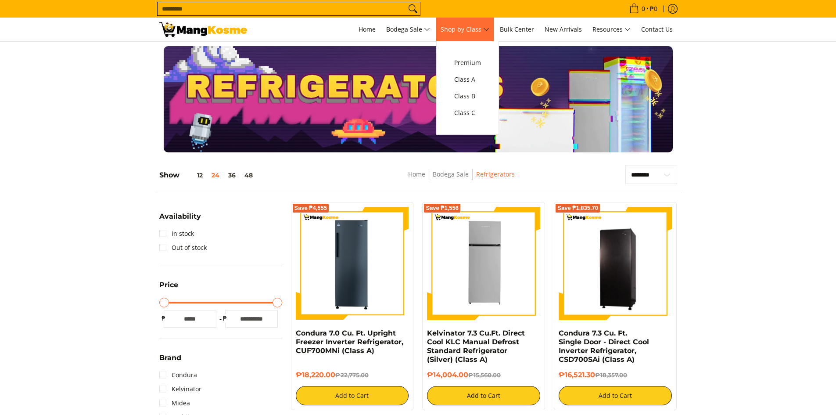
click at [461, 30] on span "Shop by Class" at bounding box center [465, 29] width 49 height 11
click at [469, 72] on link "Class A" at bounding box center [468, 79] width 36 height 17
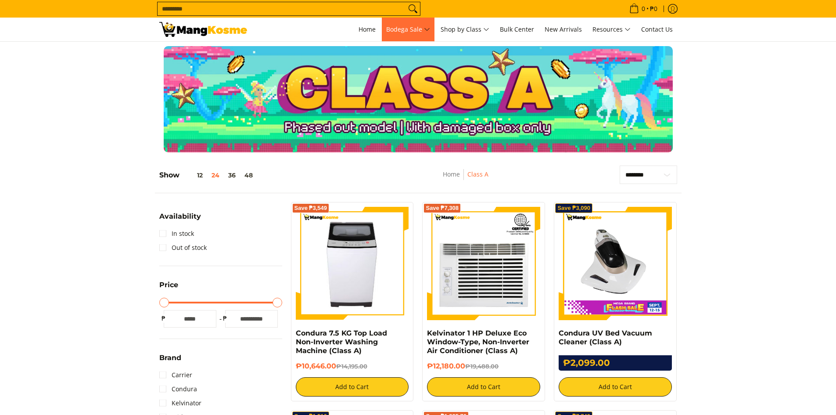
click at [421, 29] on span "Bodega Sale" at bounding box center [408, 29] width 44 height 11
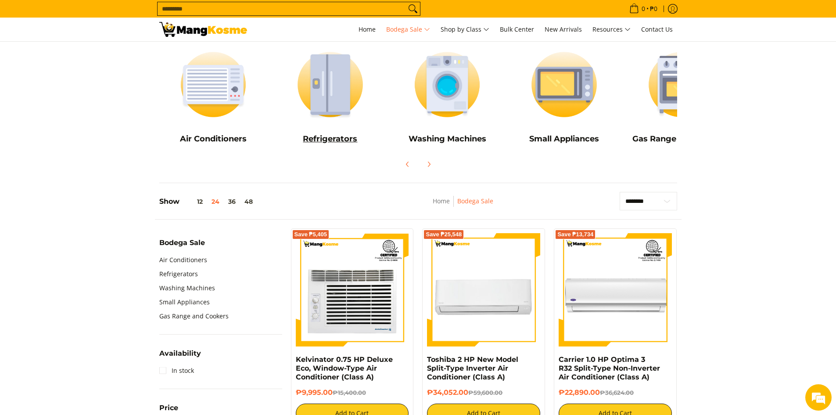
click at [321, 67] on img at bounding box center [330, 84] width 108 height 81
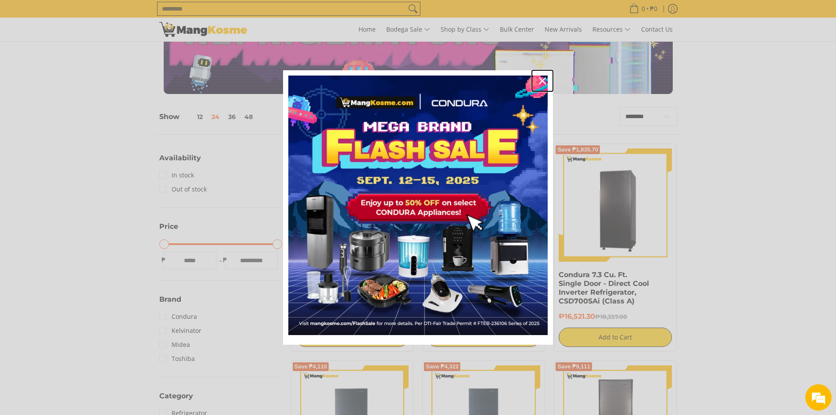
click at [541, 80] on icon "close icon" at bounding box center [542, 80] width 7 height 7
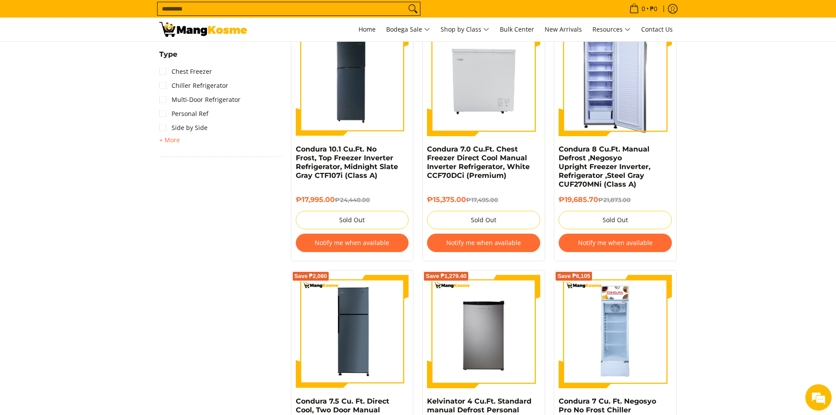
scroll to position [760, 0]
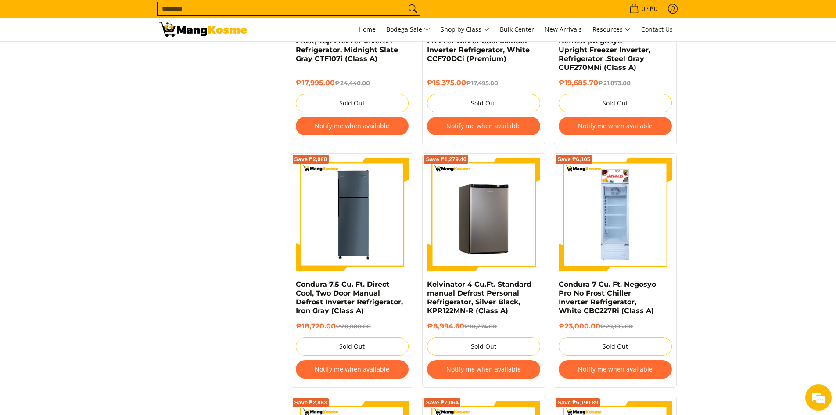
click at [502, 191] on img at bounding box center [483, 214] width 113 height 113
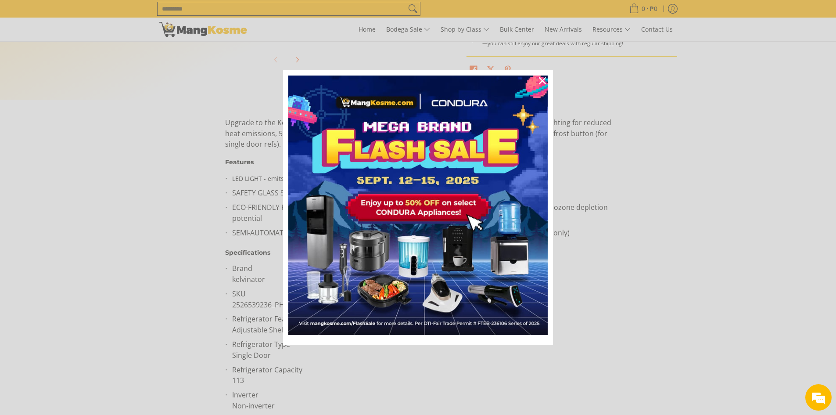
scroll to position [409, 0]
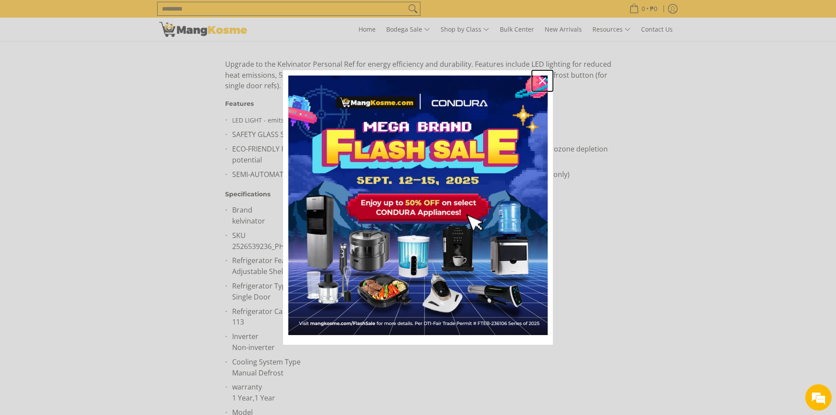
click at [540, 80] on icon "close icon" at bounding box center [542, 80] width 7 height 7
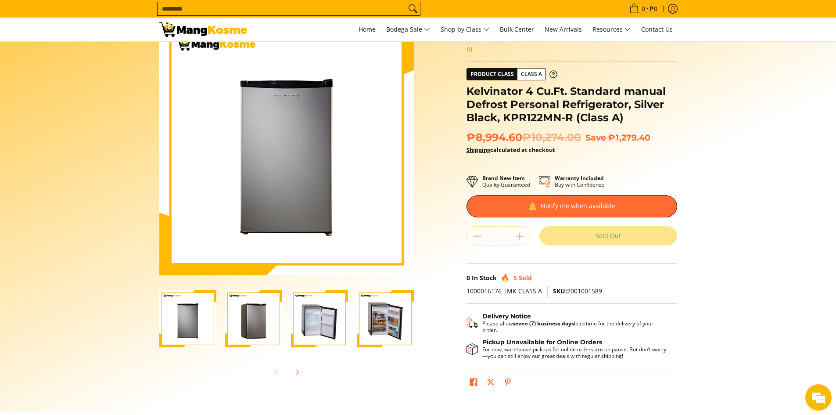
scroll to position [0, 0]
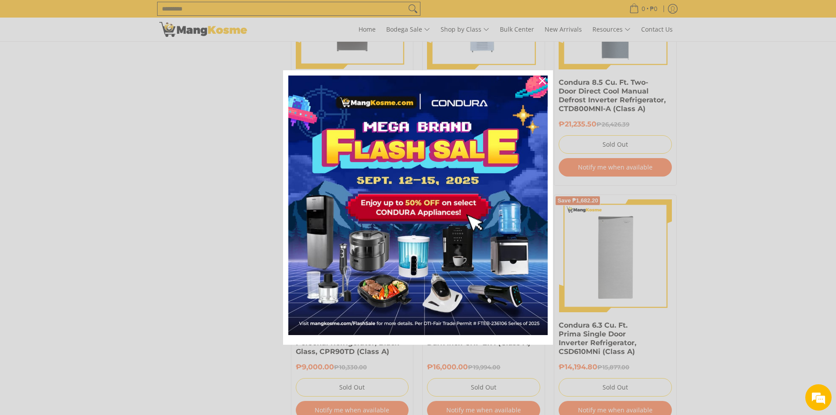
scroll to position [1214, 0]
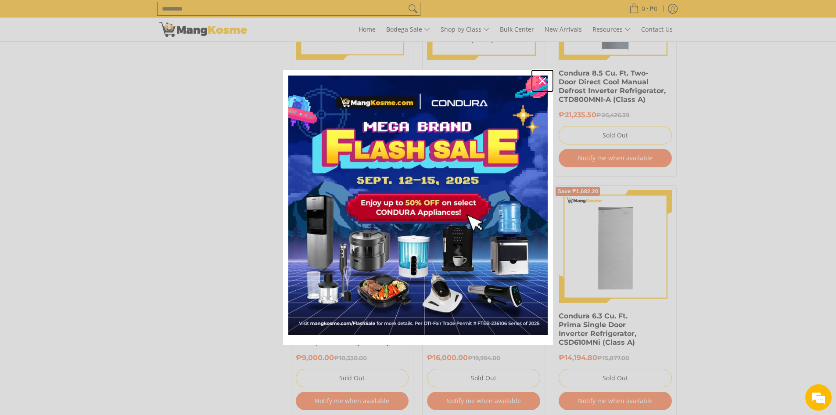
click at [543, 80] on icon "close icon" at bounding box center [542, 80] width 7 height 7
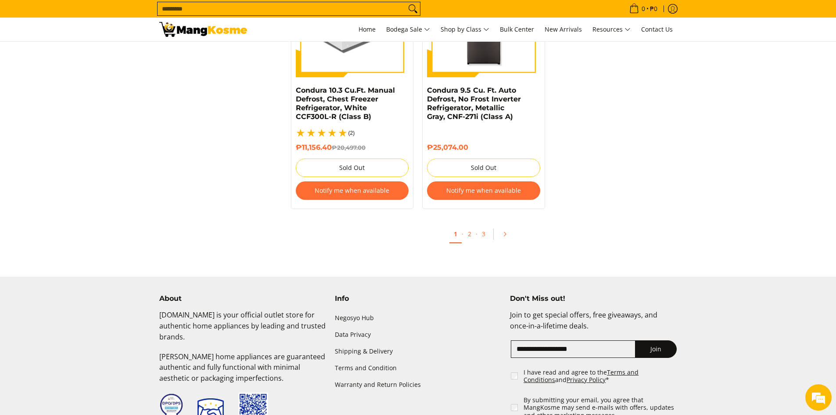
scroll to position [1975, 0]
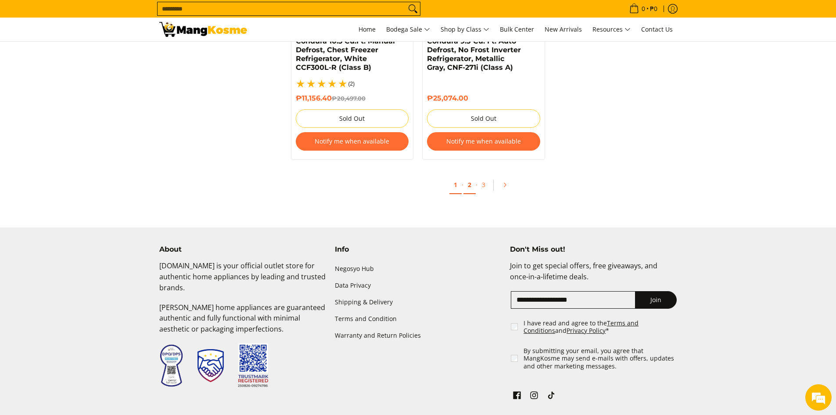
click at [472, 176] on link "2" at bounding box center [469, 185] width 12 height 18
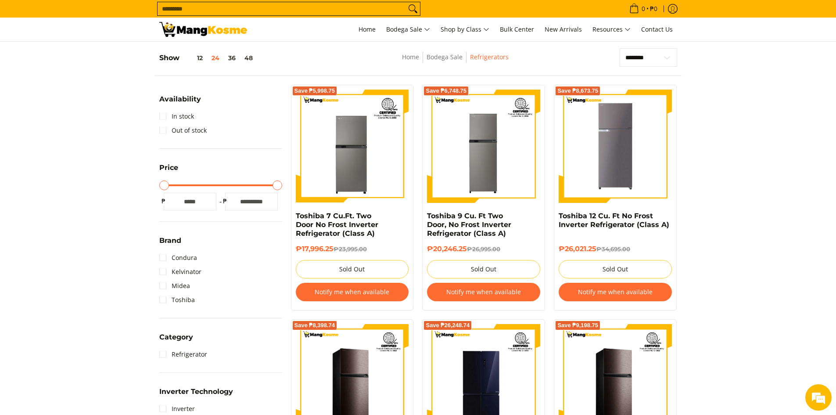
scroll to position [351, 0]
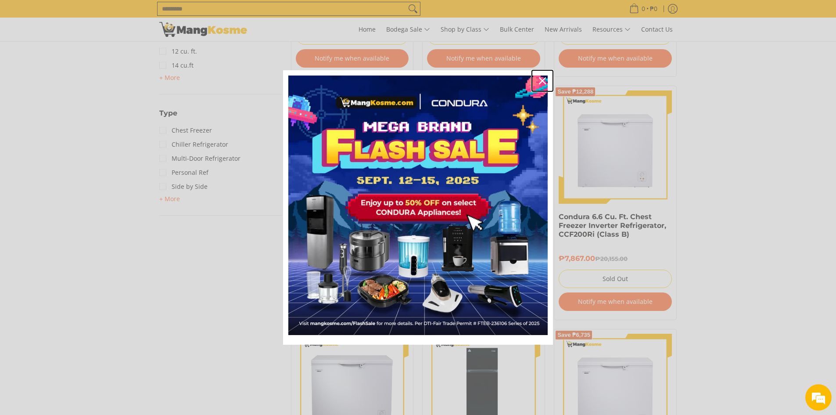
click at [541, 81] on icon "close icon" at bounding box center [542, 80] width 7 height 7
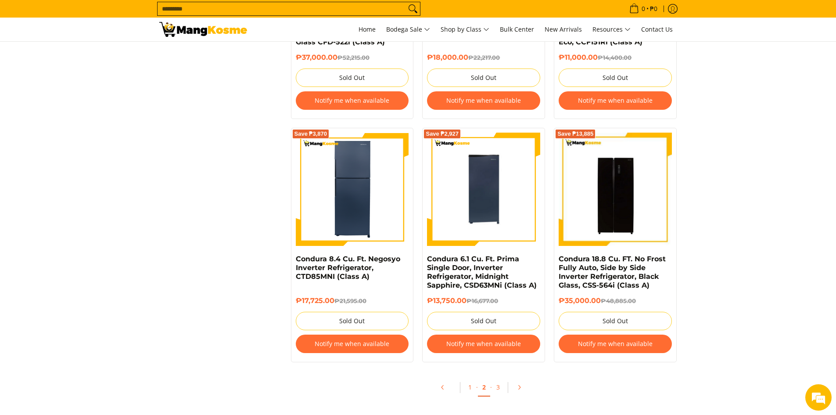
scroll to position [1843, 0]
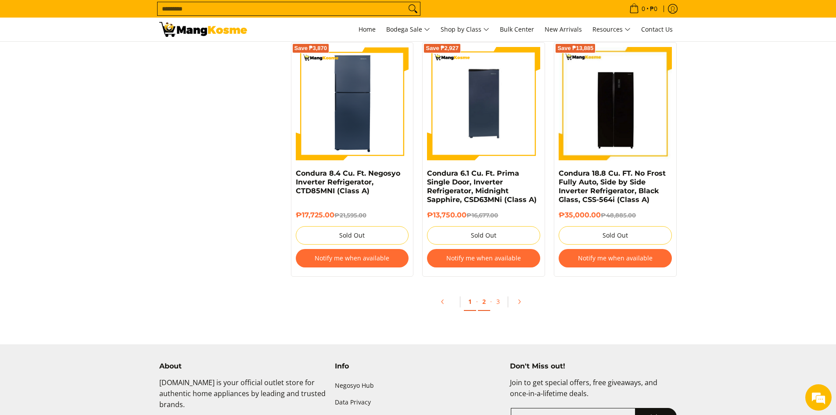
click at [468, 306] on link "1" at bounding box center [470, 302] width 12 height 18
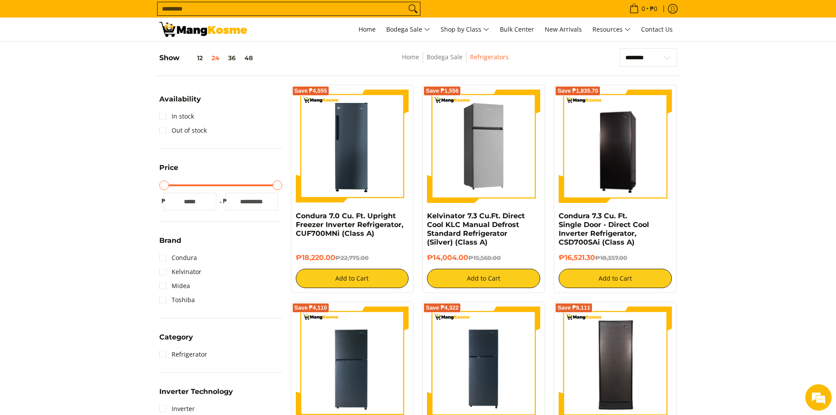
click at [487, 155] on img at bounding box center [483, 146] width 113 height 113
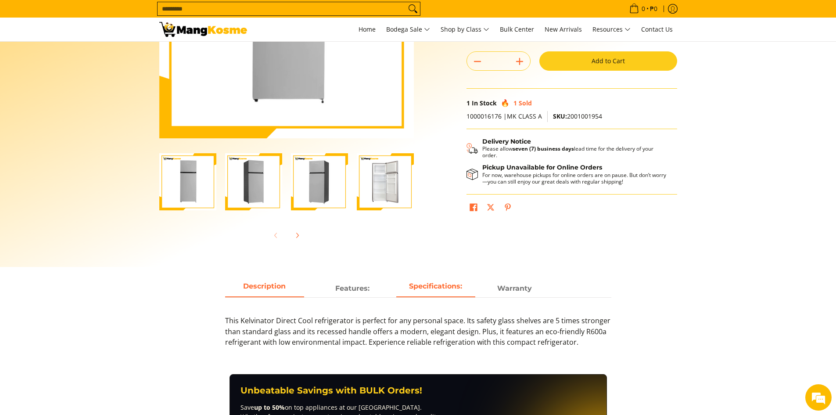
click at [432, 286] on strong "Specifications:" at bounding box center [435, 286] width 53 height 8
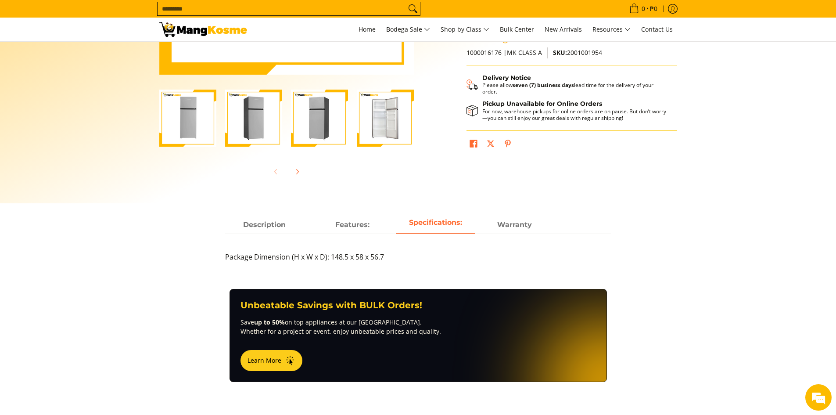
scroll to position [293, 0]
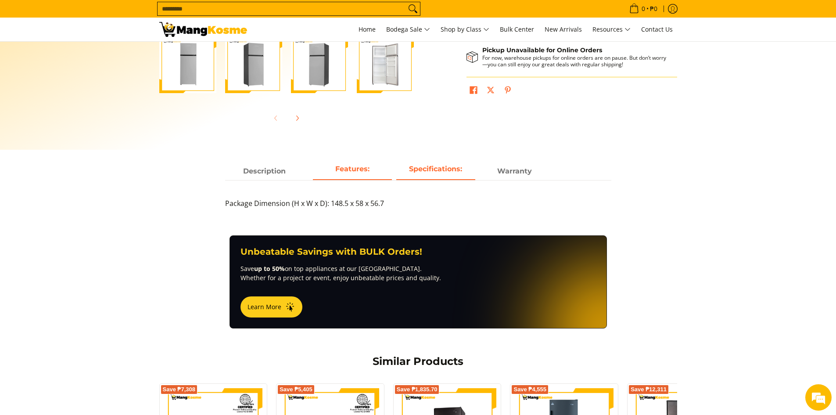
click at [362, 169] on body "Skip to Main Content Home Bodega Sale Shop by Class Bulk Center New Arrivals Re…" at bounding box center [418, 289] width 836 height 1164
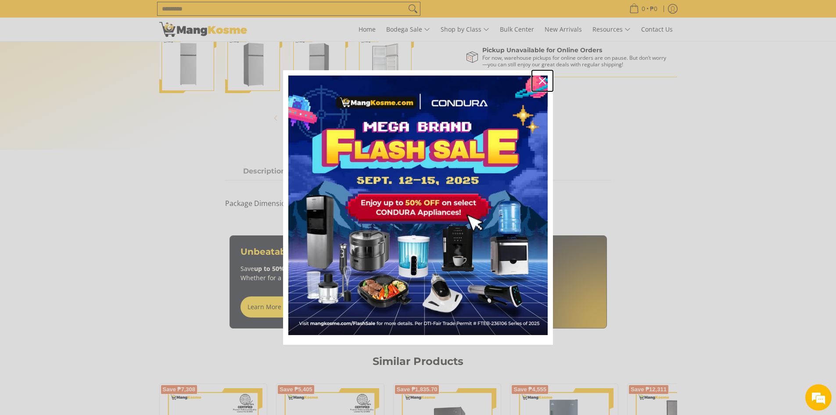
click at [543, 81] on icon "close icon" at bounding box center [542, 80] width 7 height 7
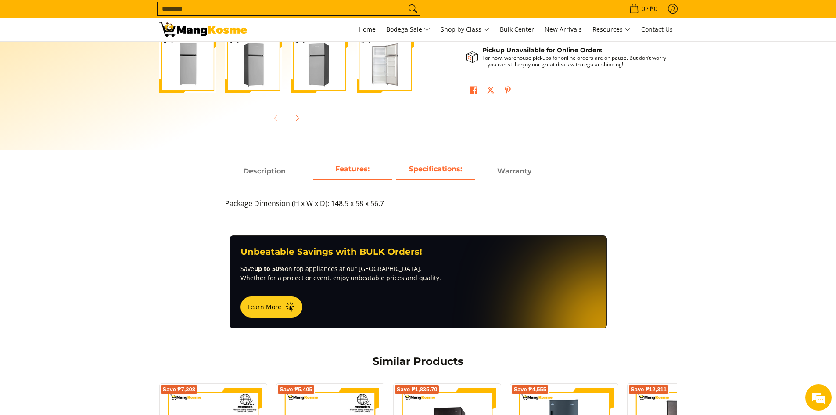
click at [359, 170] on strong "Features:" at bounding box center [352, 169] width 34 height 8
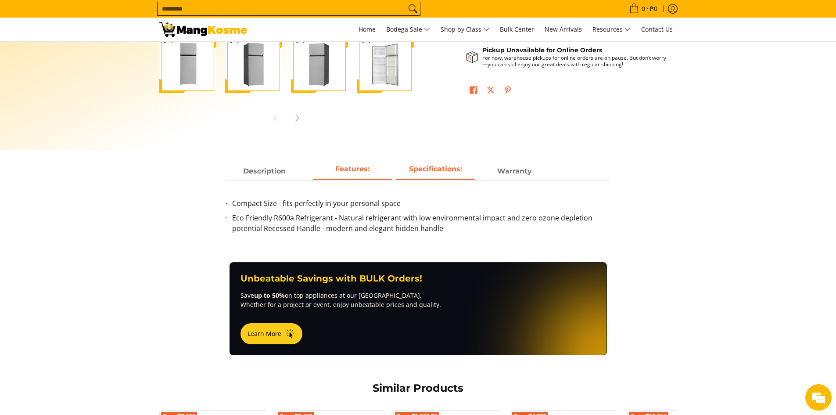
click at [413, 170] on strong "Specifications:" at bounding box center [435, 169] width 53 height 8
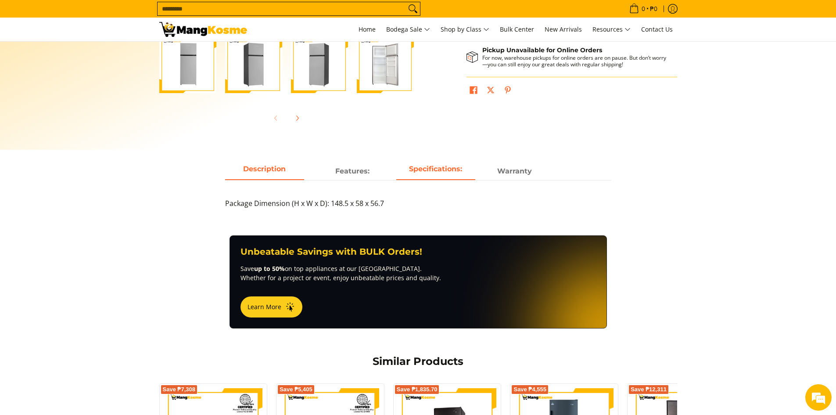
click at [275, 173] on span "Description" at bounding box center [264, 171] width 79 height 16
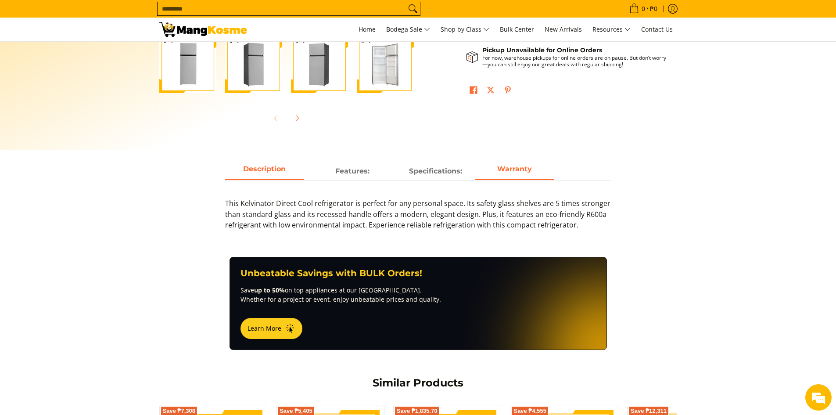
scroll to position [0, 0]
click at [505, 171] on strong "Warranty" at bounding box center [514, 169] width 35 height 8
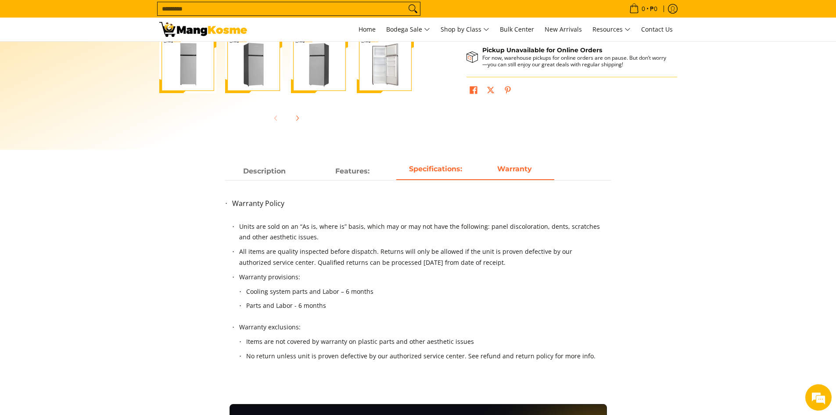
click at [469, 170] on span "Specifications:" at bounding box center [435, 171] width 79 height 16
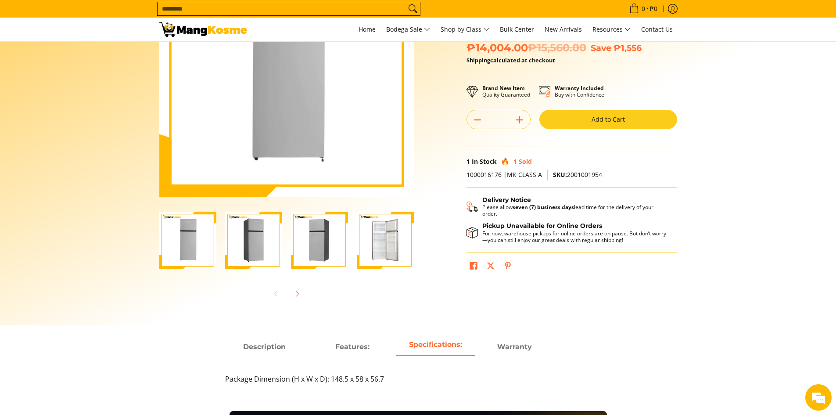
scroll to position [58, 0]
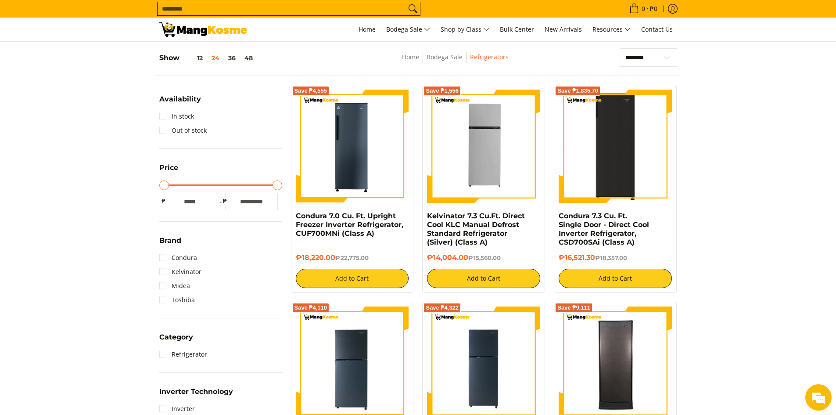
click at [601, 173] on img at bounding box center [615, 146] width 113 height 113
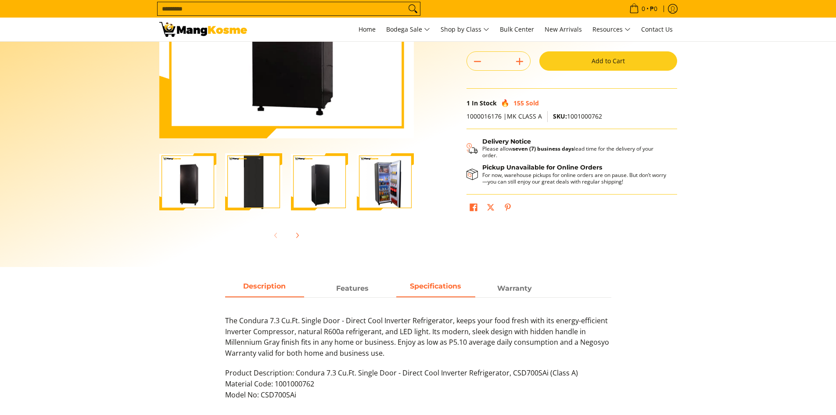
scroll to position [175, 0]
click at [423, 292] on span "Specifications" at bounding box center [435, 288] width 79 height 16
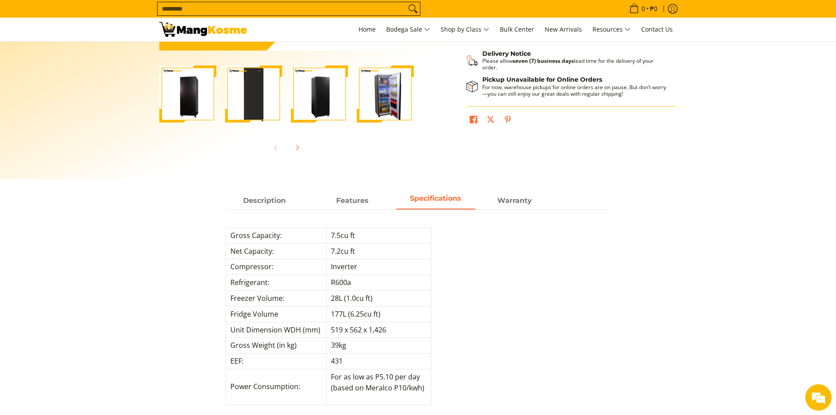
scroll to position [293, 0]
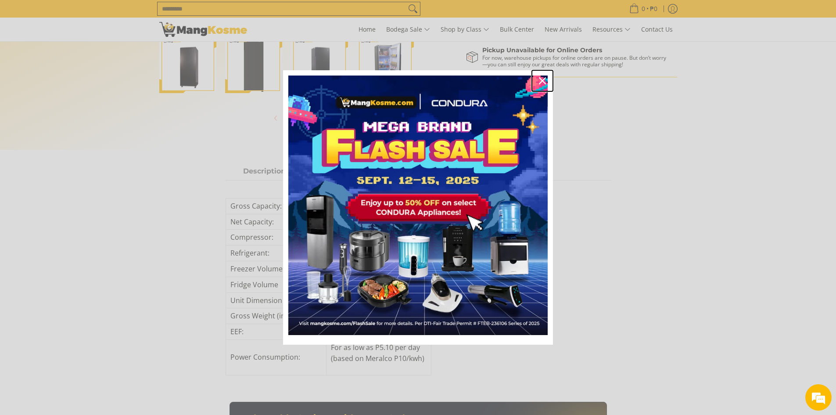
click at [545, 79] on icon "close icon" at bounding box center [542, 80] width 7 height 7
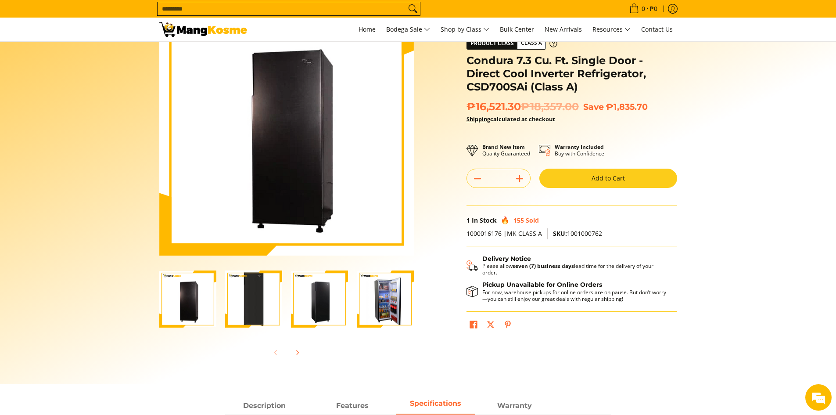
scroll to position [0, 0]
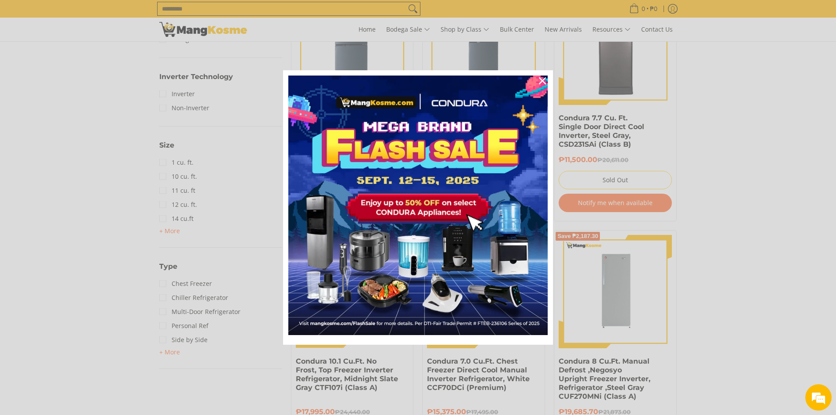
scroll to position [410, 0]
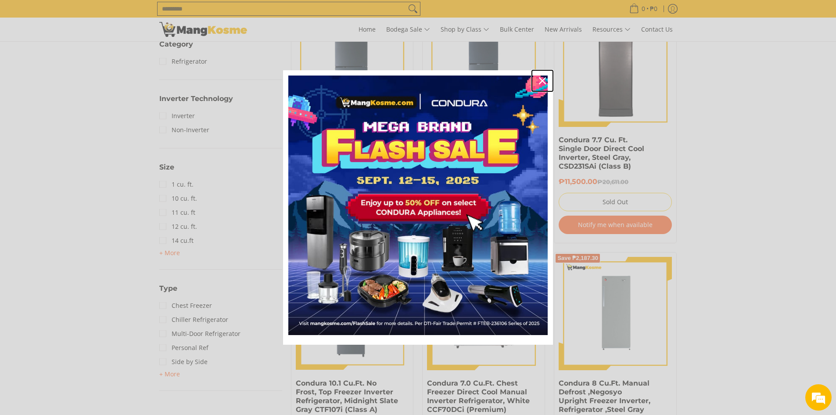
click at [541, 81] on icon "close icon" at bounding box center [542, 80] width 7 height 7
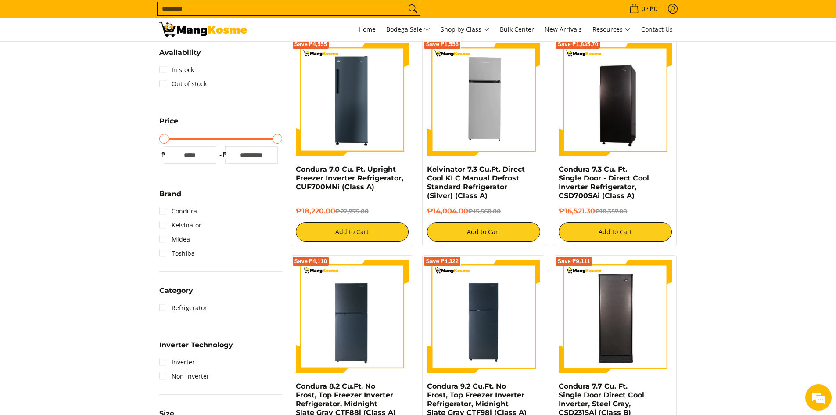
scroll to position [117, 0]
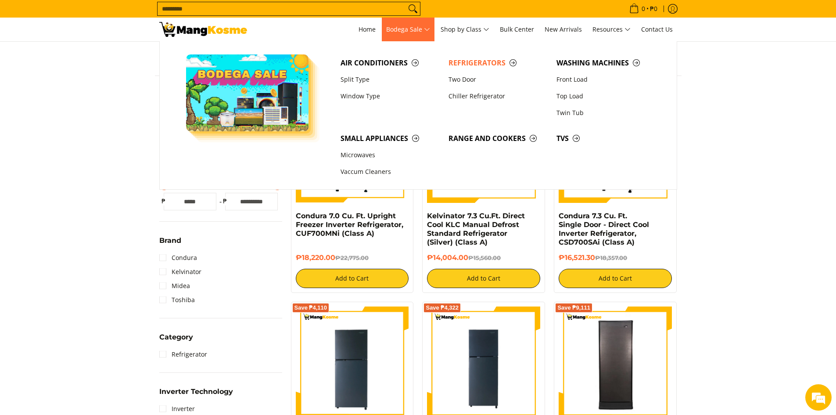
click at [426, 31] on span "Bodega Sale" at bounding box center [408, 29] width 44 height 11
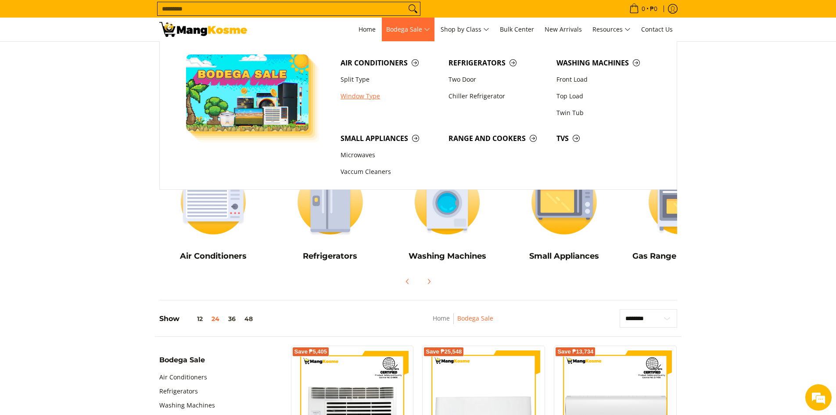
click at [372, 94] on link "Window Type" at bounding box center [390, 96] width 108 height 17
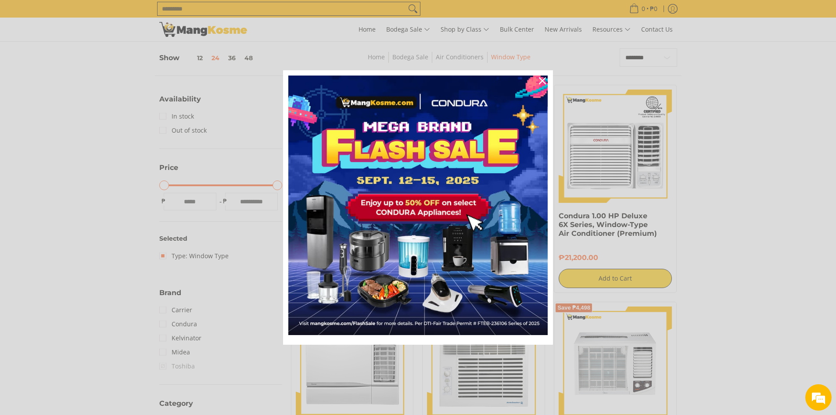
scroll to position [175, 0]
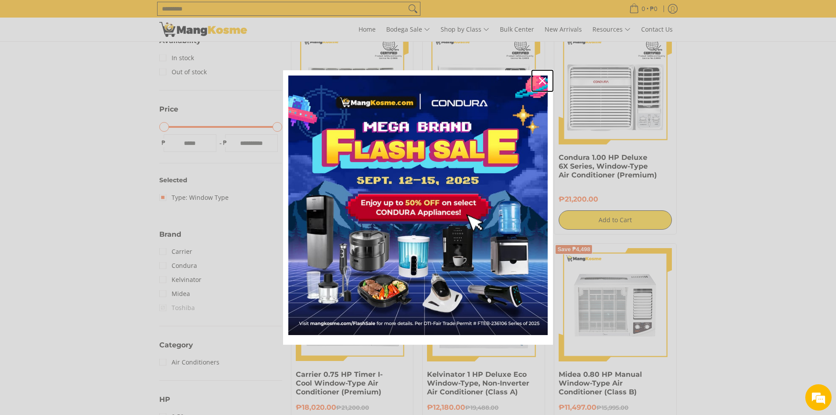
click at [544, 80] on icon "close icon" at bounding box center [542, 80] width 7 height 7
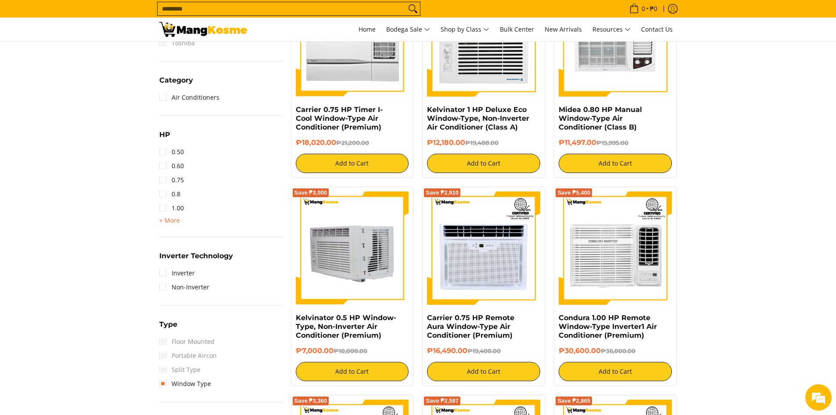
scroll to position [468, 0]
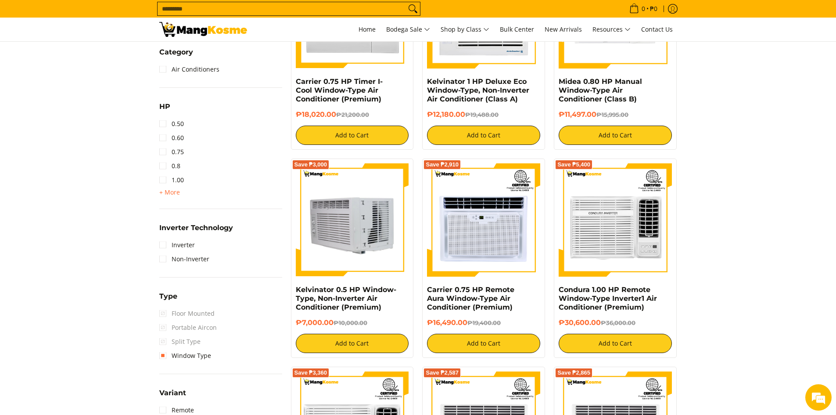
click at [366, 257] on img at bounding box center [352, 219] width 113 height 113
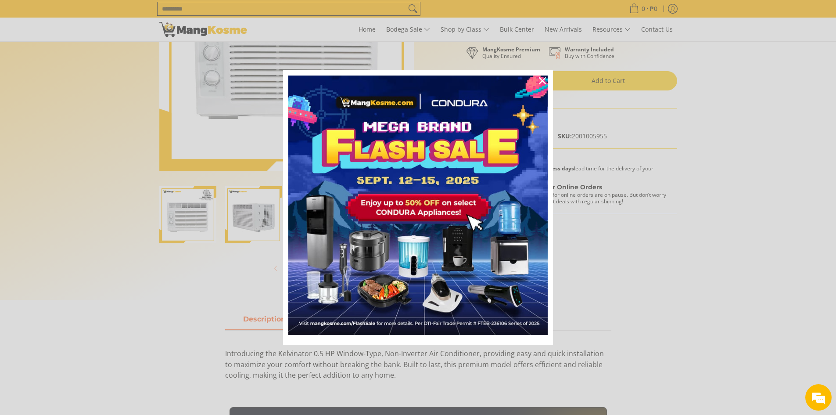
scroll to position [175, 0]
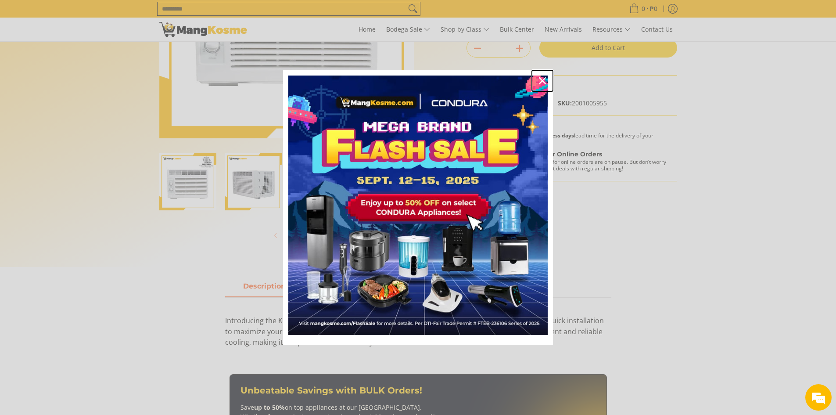
click at [544, 79] on icon "close icon" at bounding box center [542, 80] width 7 height 7
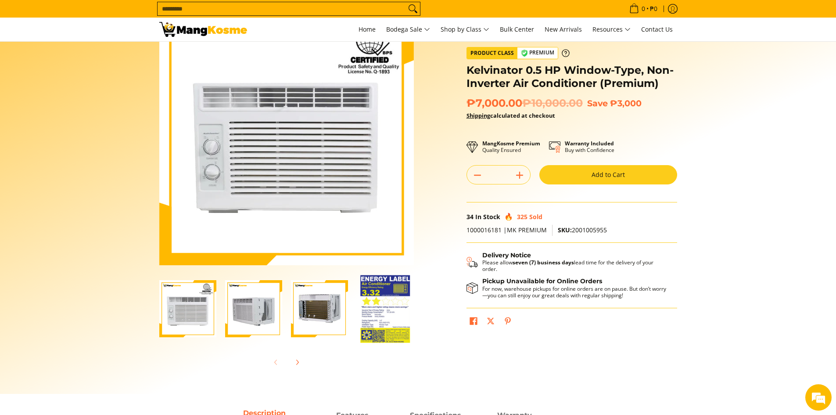
scroll to position [117, 0]
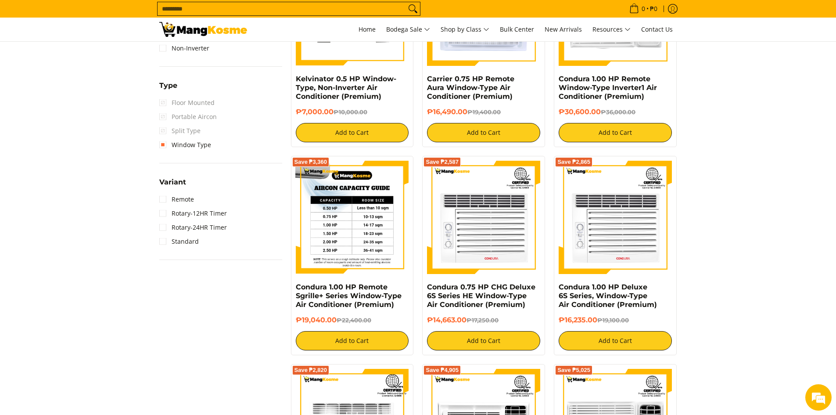
scroll to position [702, 0]
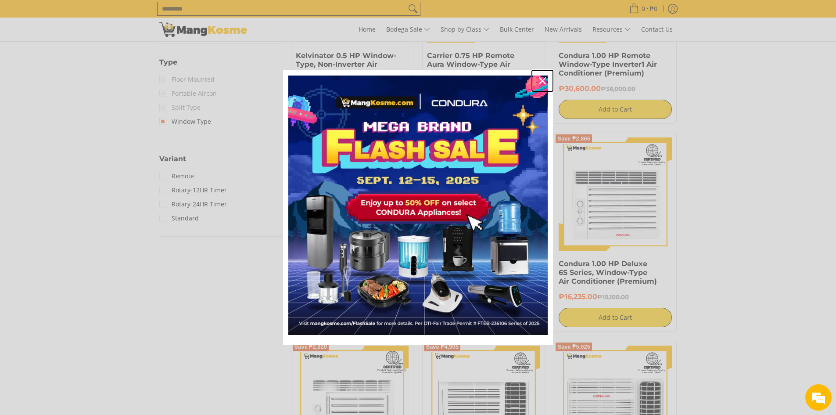
click at [543, 76] on div "Close" at bounding box center [542, 81] width 14 height 14
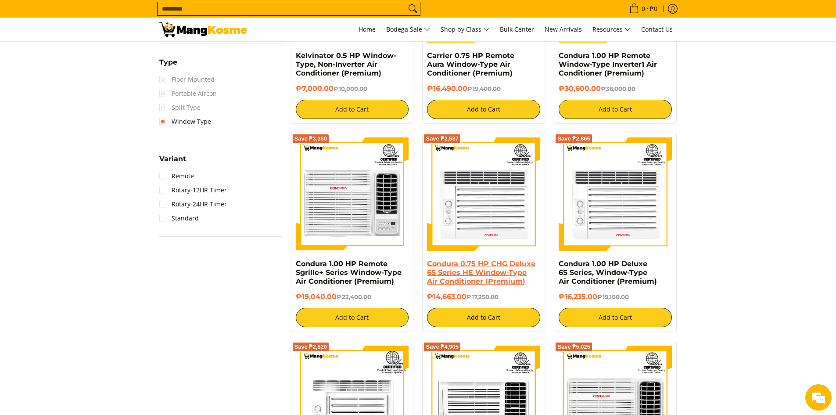
scroll to position [0, 0]
click at [473, 279] on link "Condura 0.75 HP CHG Deluxe 6S Series HE Window-Type Air Conditioner (Premium)" at bounding box center [481, 272] width 108 height 26
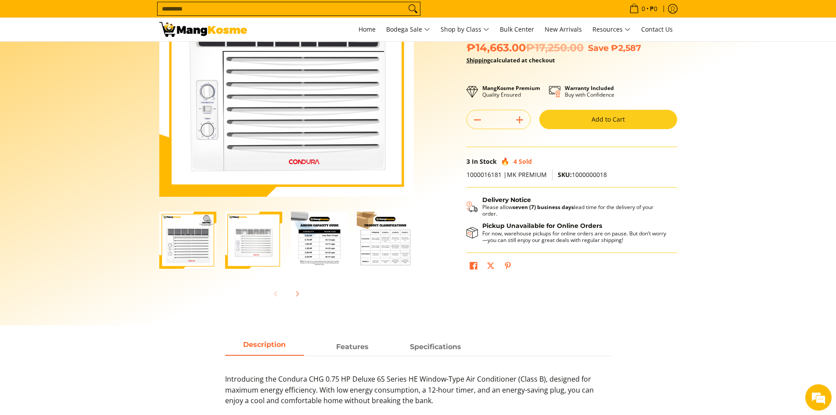
scroll to position [234, 0]
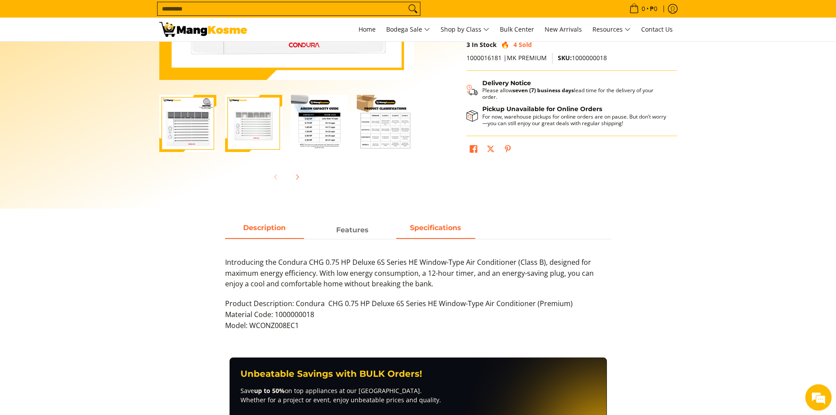
click at [429, 223] on span "Specifications" at bounding box center [435, 230] width 79 height 16
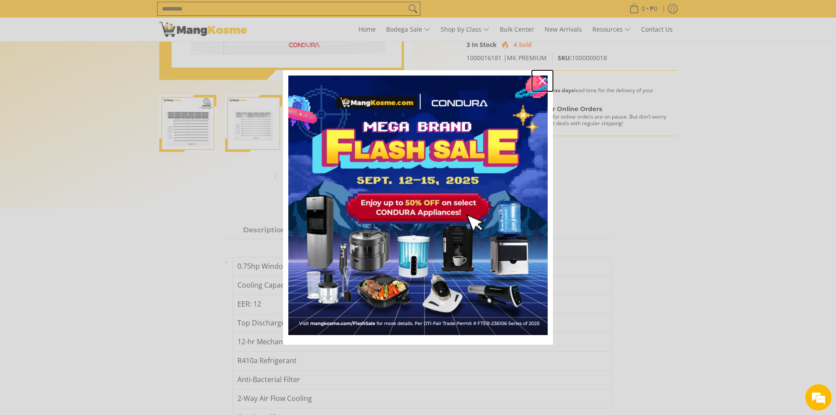
click at [542, 78] on icon "close icon" at bounding box center [542, 80] width 7 height 7
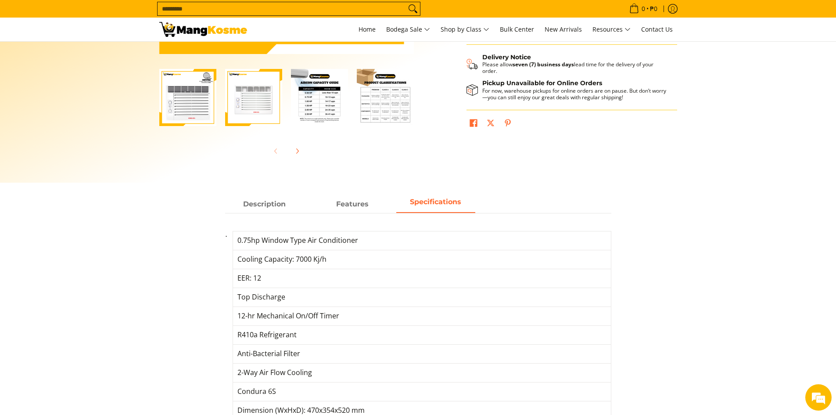
scroll to position [293, 0]
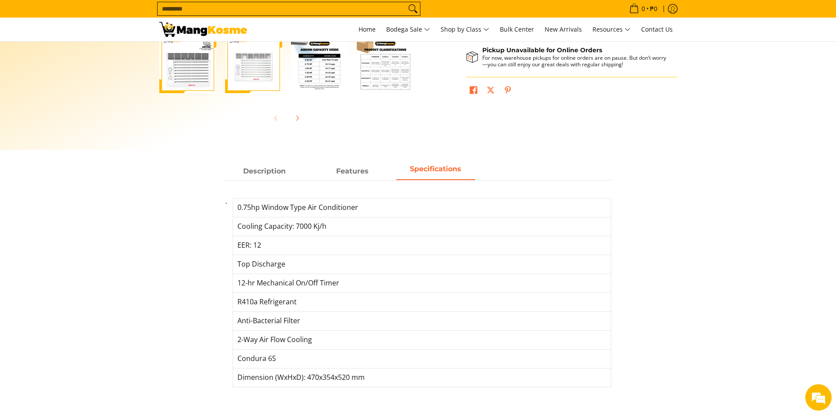
click at [285, 228] on td "Cooling Capacity: 7000 Kj/h" at bounding box center [422, 226] width 378 height 19
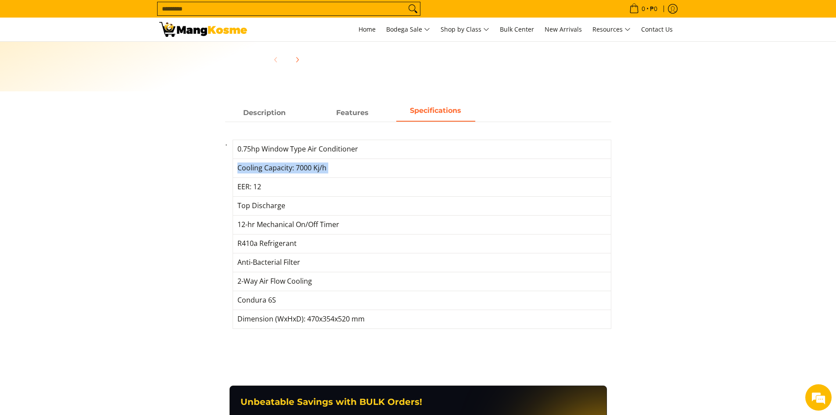
scroll to position [0, 0]
click at [264, 208] on td "Top Discharge" at bounding box center [422, 205] width 378 height 19
click at [272, 218] on td "12-hr Mechanical On/Off Timer" at bounding box center [422, 224] width 378 height 19
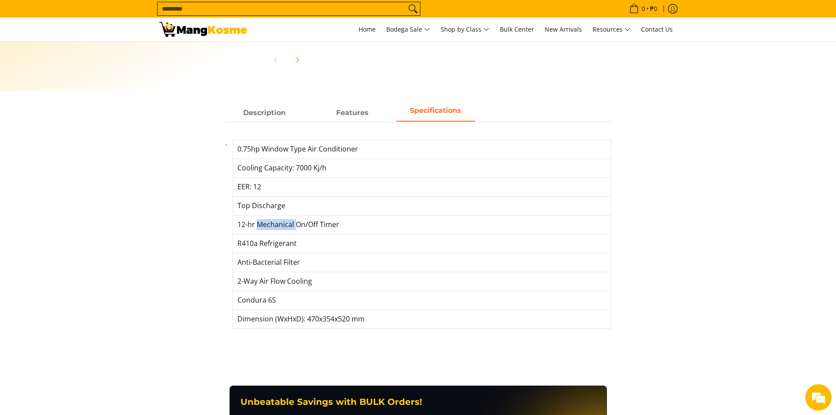
click at [272, 218] on td "12-hr Mechanical On/Off Timer" at bounding box center [422, 224] width 378 height 19
click at [277, 253] on td "Anti-Bacterial Filter" at bounding box center [422, 262] width 378 height 19
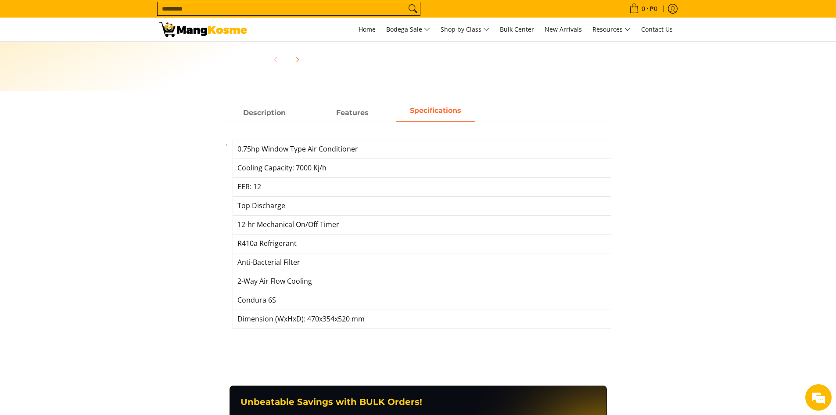
click at [275, 284] on td "2-Way Air Flow Cooling" at bounding box center [422, 281] width 378 height 19
click at [271, 303] on td "Condura 6S" at bounding box center [422, 299] width 378 height 19
click at [271, 321] on td "Dimension (WxHxD): 470x354x520 mm" at bounding box center [422, 318] width 378 height 19
click at [270, 321] on td "Dimension (WxHxD): 470x354x520 mm" at bounding box center [422, 318] width 378 height 19
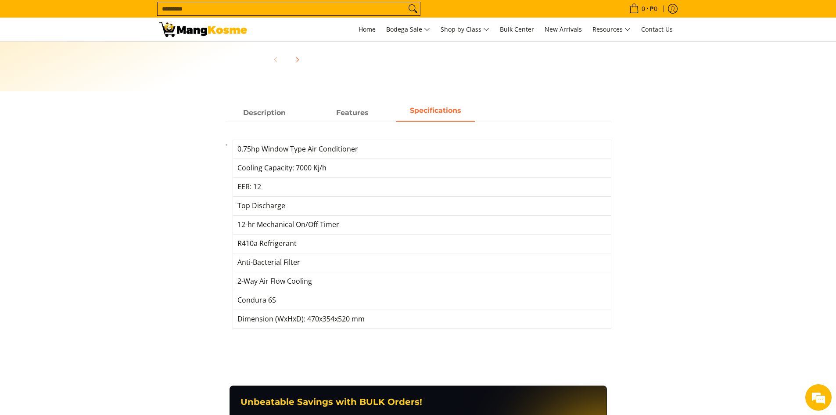
click at [292, 172] on td "Cooling Capacity: 7000 Kj/h" at bounding box center [422, 167] width 378 height 19
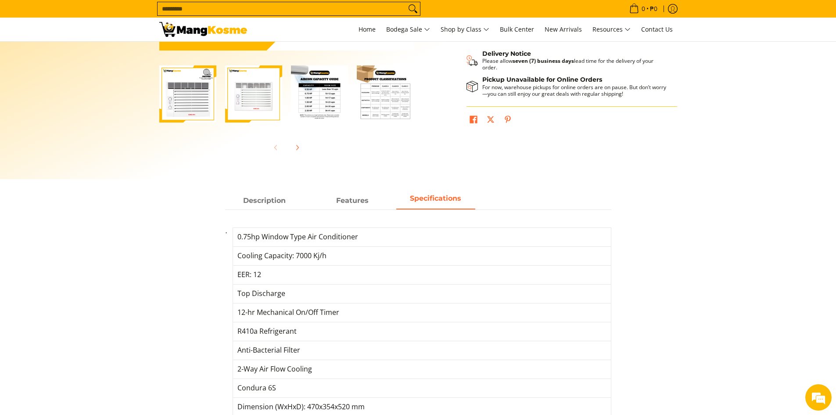
scroll to position [175, 0]
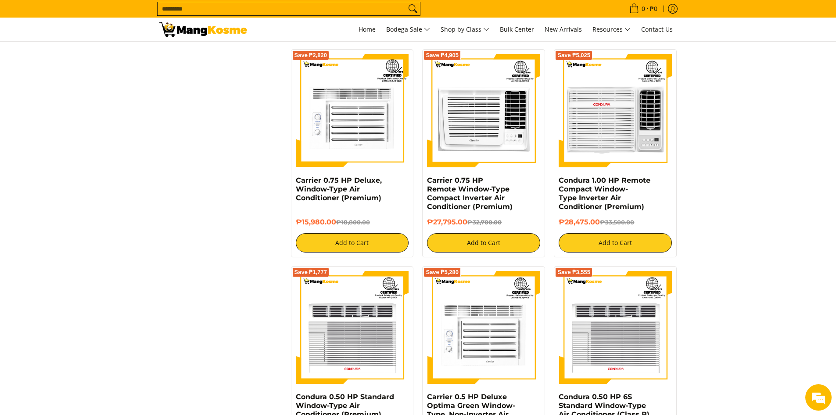
scroll to position [995, 0]
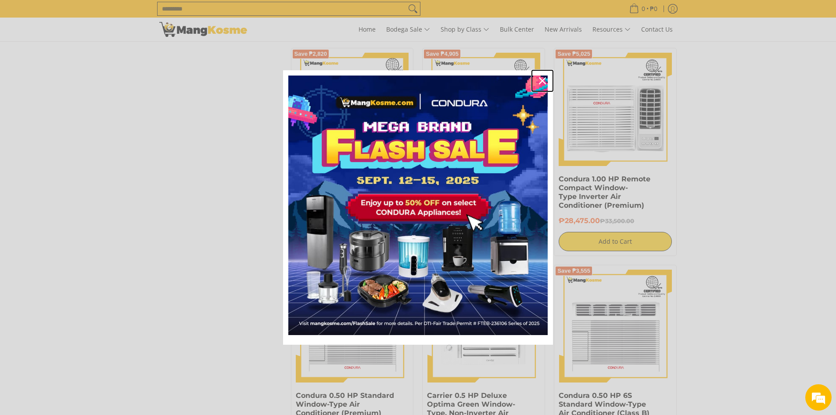
click at [541, 79] on icon "close icon" at bounding box center [542, 80] width 7 height 7
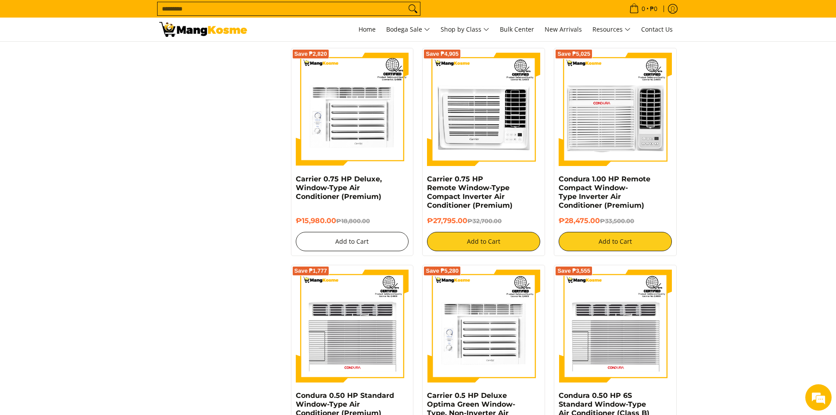
click at [359, 249] on button "Add to Cart" at bounding box center [352, 241] width 113 height 19
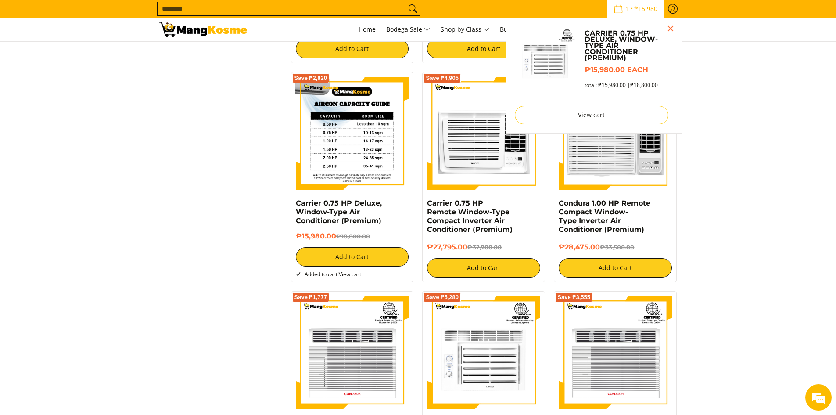
scroll to position [0, 0]
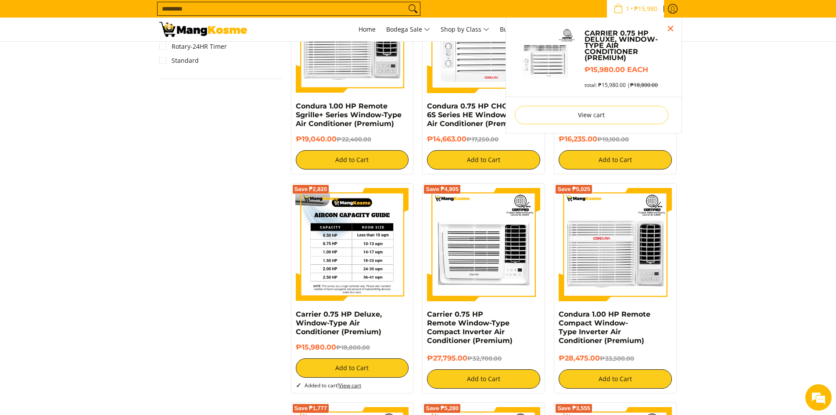
click at [349, 149] on div "Save ₱5,405 Kelvinator 0.75 HP Deluxe Eco, Window-Type Air Conditioner (Class A…" at bounding box center [484, 213] width 395 height 1742
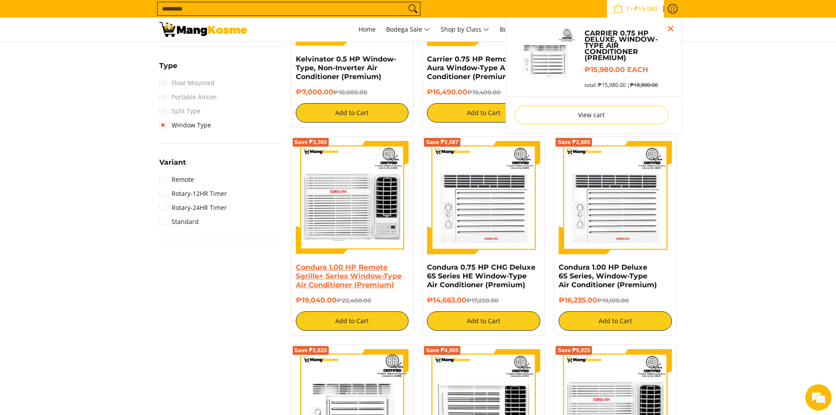
click at [328, 317] on div "Save ₱5,405 Kelvinator 0.75 HP Deluxe Eco, Window-Type Air Conditioner (Class A…" at bounding box center [484, 374] width 395 height 1742
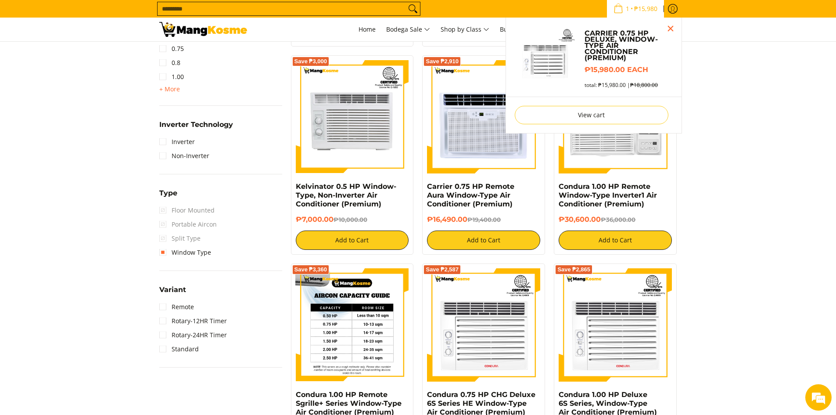
scroll to position [473, 0]
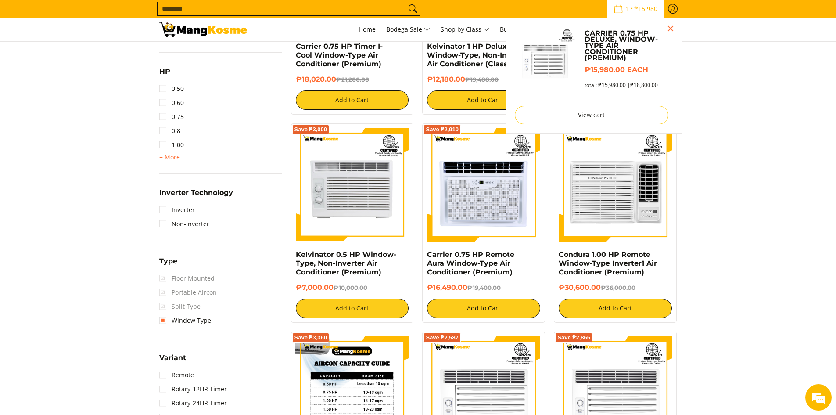
click at [333, 340] on img at bounding box center [352, 392] width 113 height 113
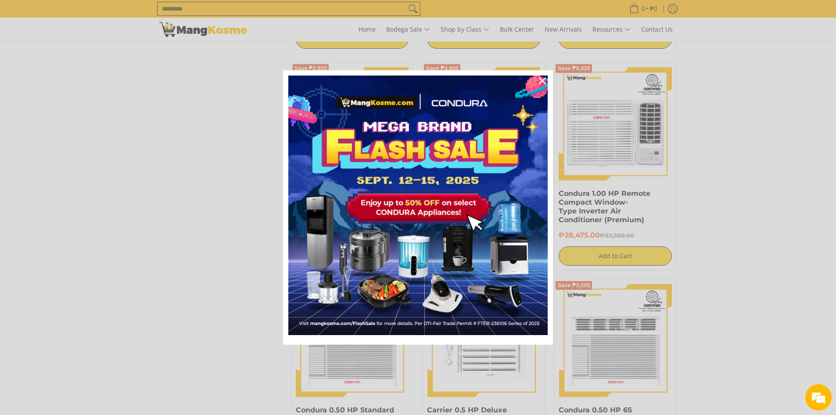
scroll to position [1097, 0]
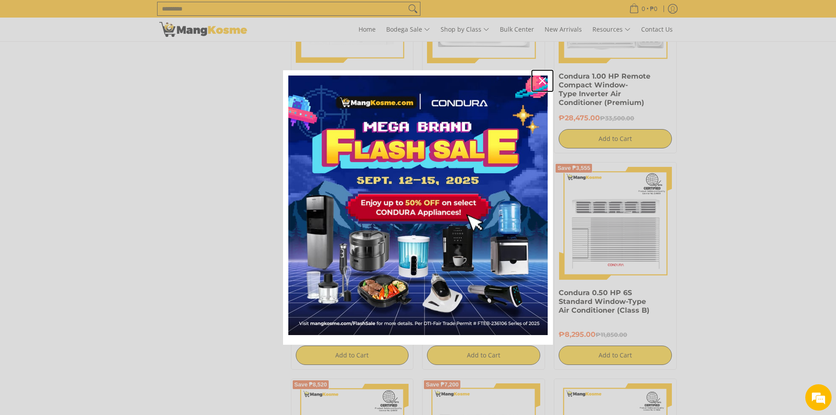
click at [545, 80] on icon "close icon" at bounding box center [542, 80] width 7 height 7
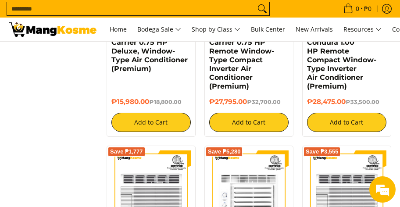
scroll to position [0, 0]
